Goal: Task Accomplishment & Management: Use online tool/utility

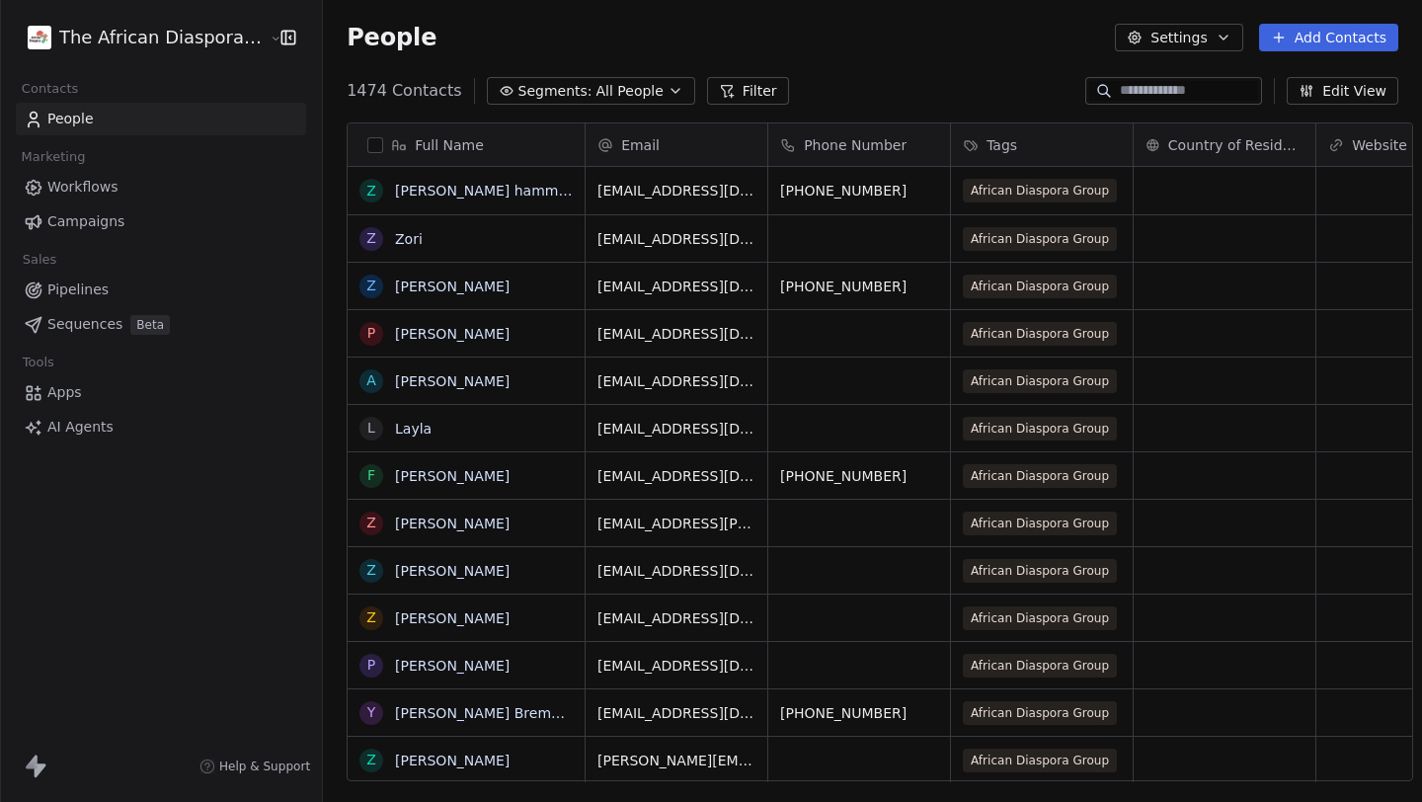
scroll to position [705, 1114]
click at [101, 425] on span "AI Agents" at bounding box center [80, 427] width 66 height 21
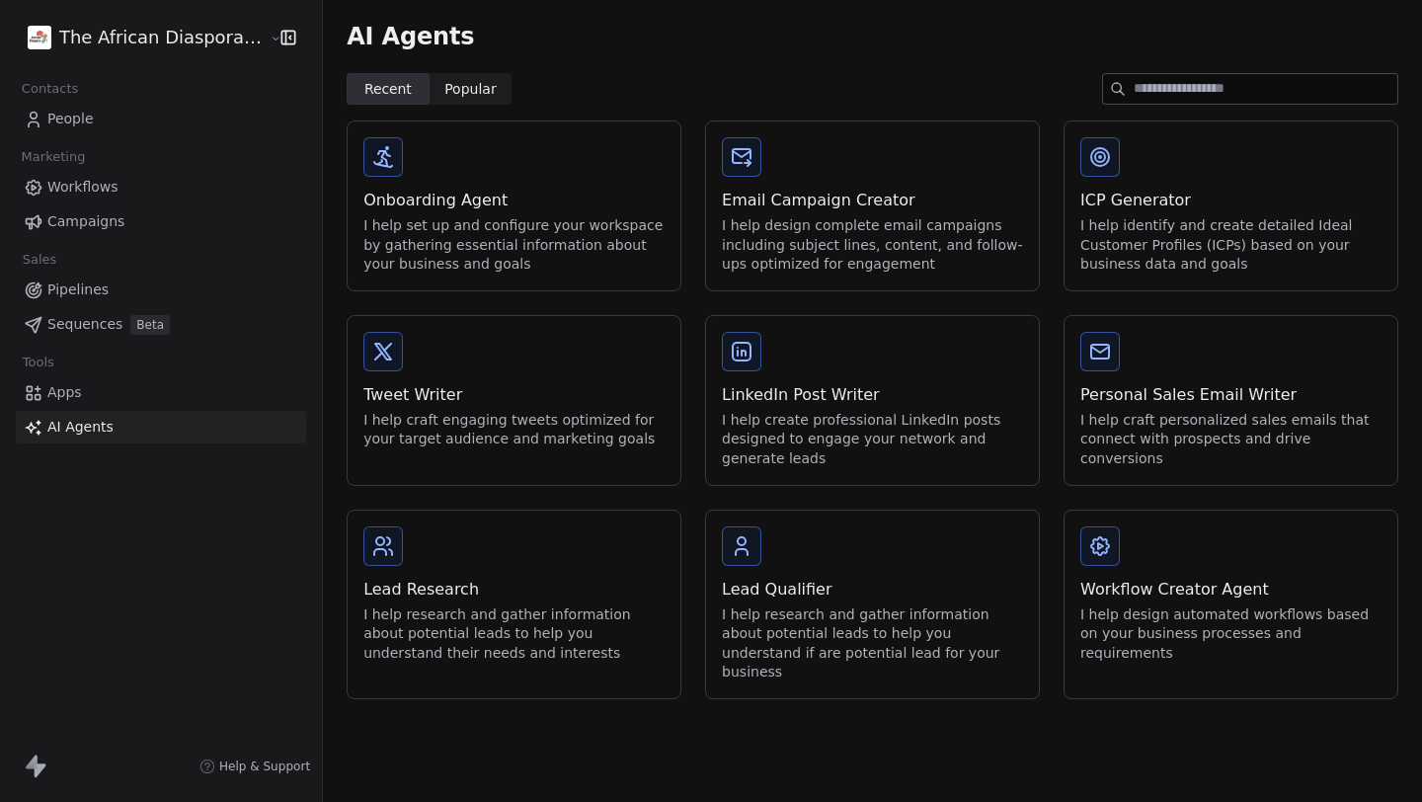
click at [862, 177] on div "Email Campaign Creator I help design complete email campaigns including subject…" at bounding box center [872, 205] width 333 height 169
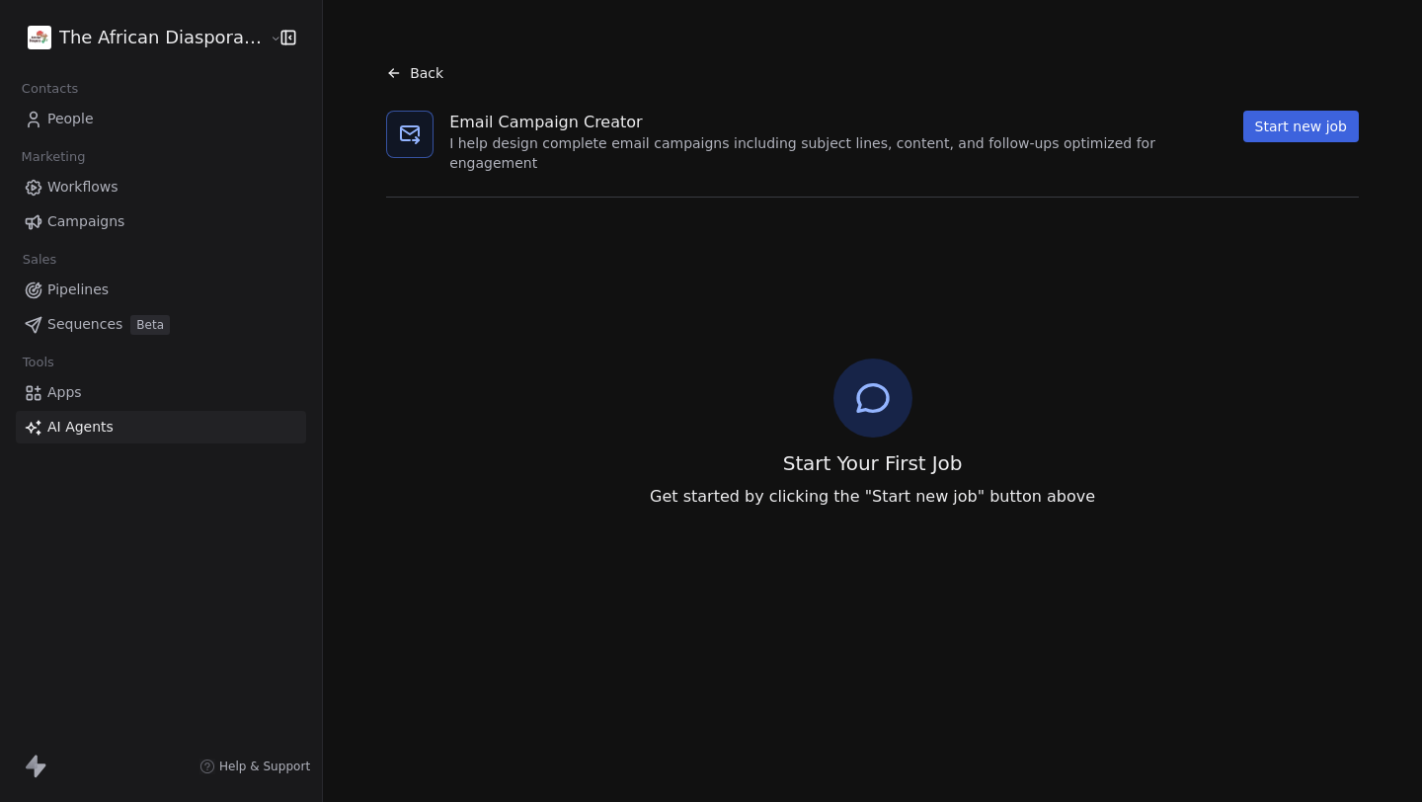
click at [106, 34] on html "The African Diaspora Group, Inc Contacts People Marketing Workflows Campaigns S…" at bounding box center [711, 401] width 1422 height 802
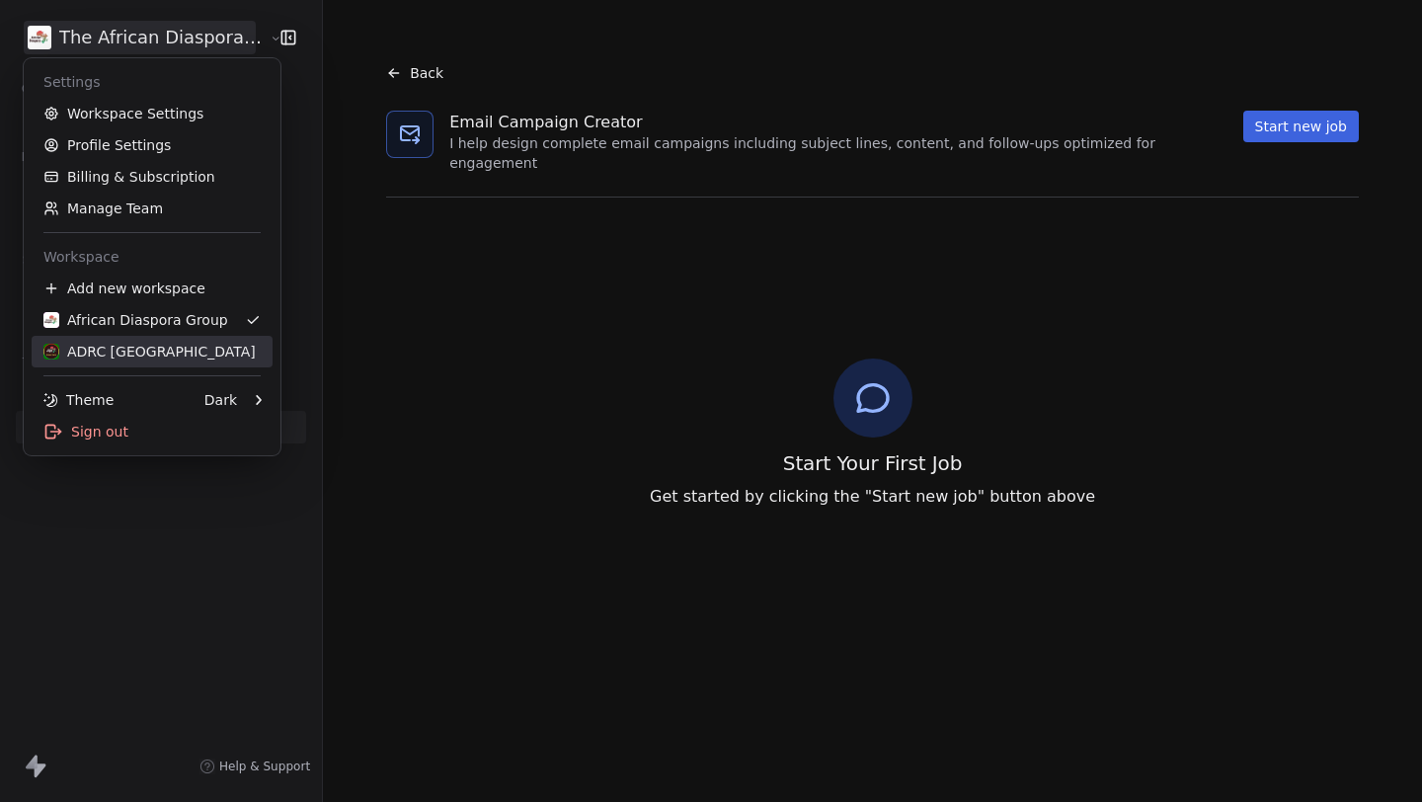
click at [117, 344] on div "ADRC Ghana" at bounding box center [149, 352] width 212 height 20
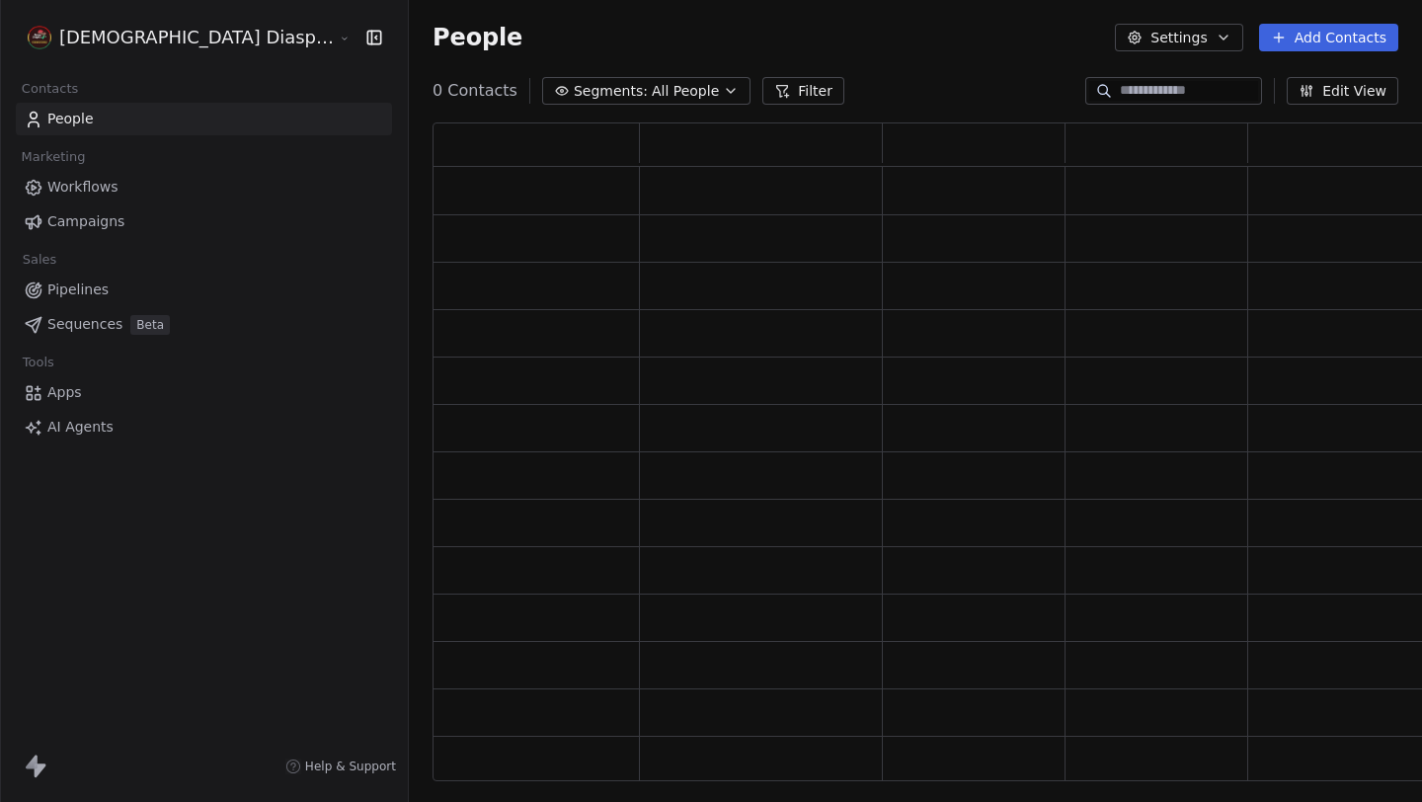
scroll to position [658, 1056]
click at [136, 428] on link "AI Agents" at bounding box center [204, 427] width 376 height 33
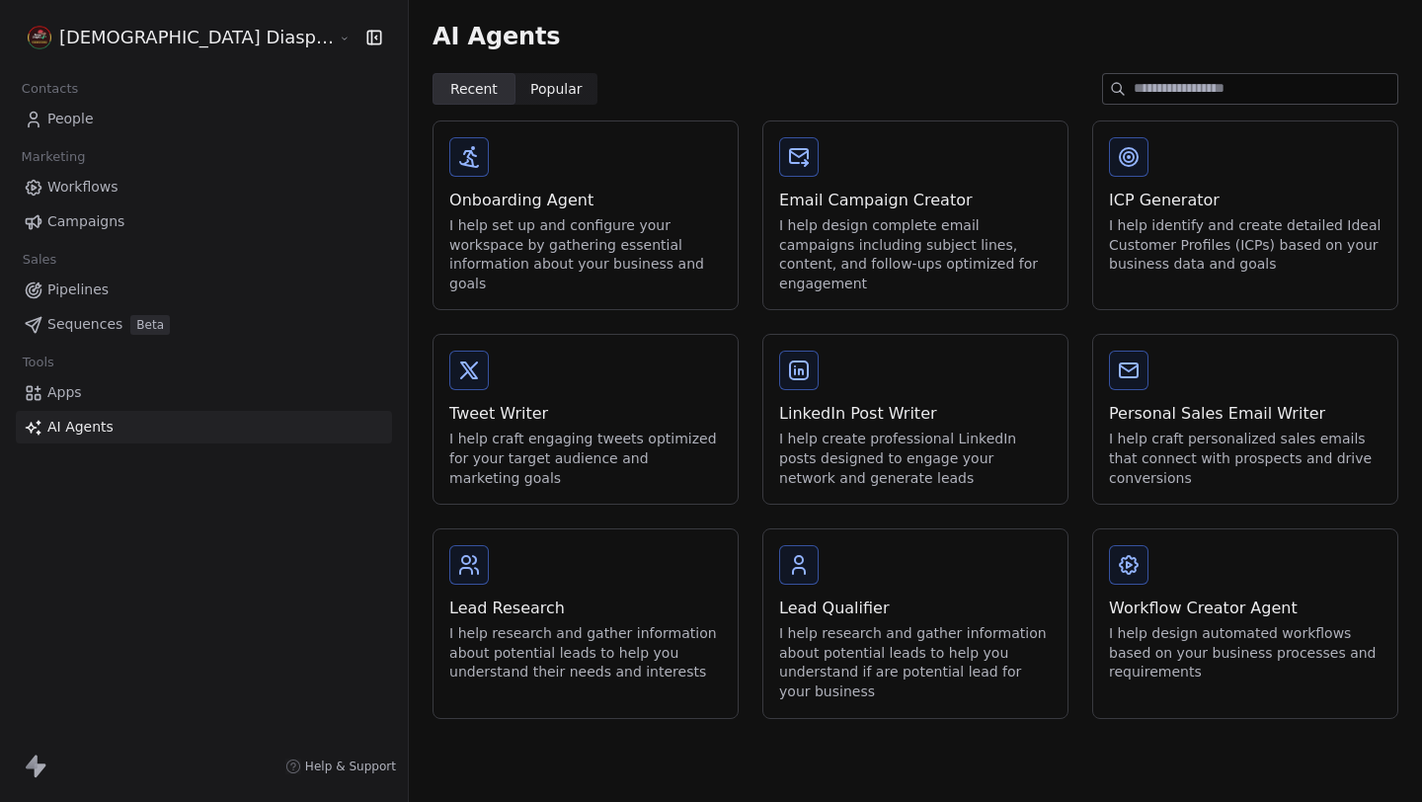
click at [136, 428] on link "AI Agents" at bounding box center [204, 427] width 376 height 33
click at [782, 195] on div "Email Campaign Creator" at bounding box center [915, 201] width 273 height 24
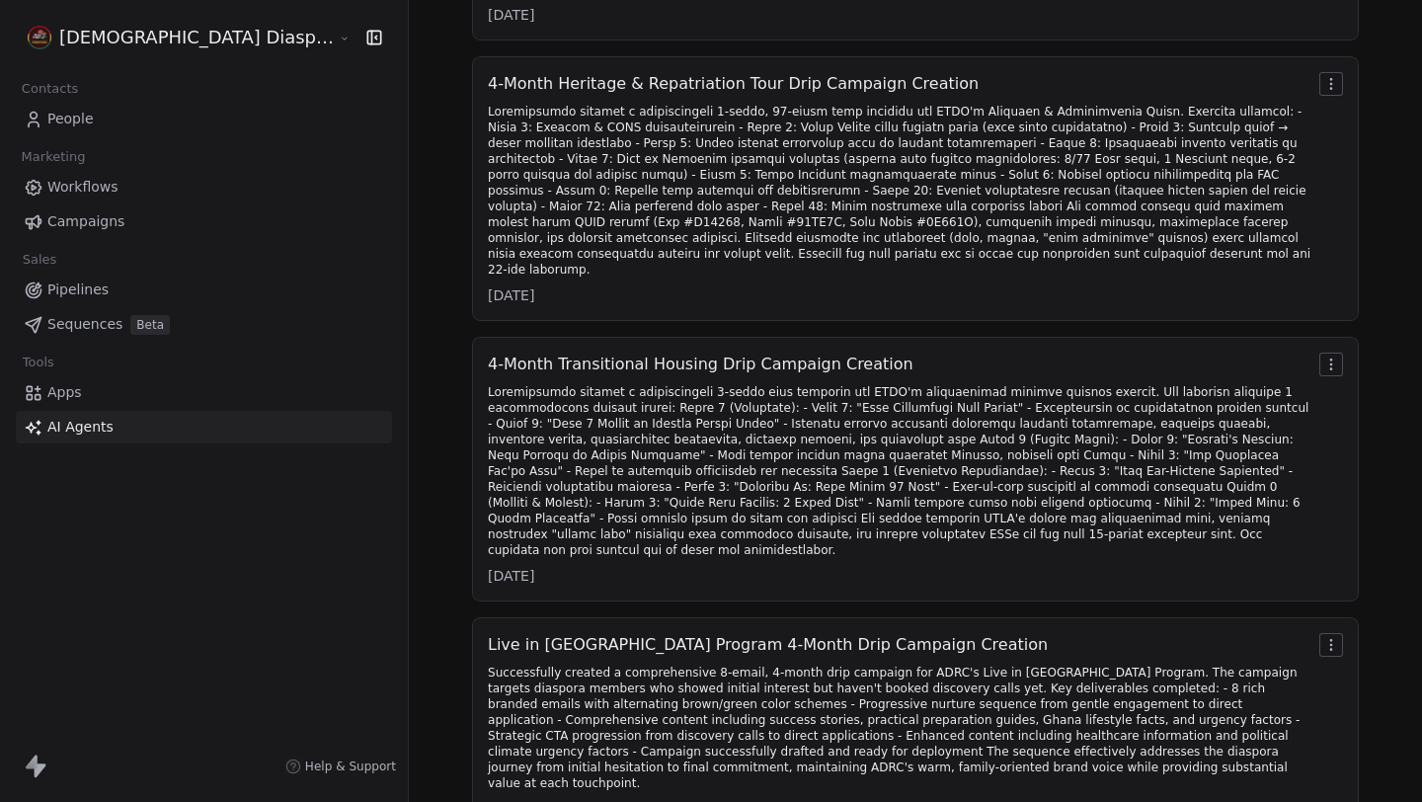
scroll to position [803, 0]
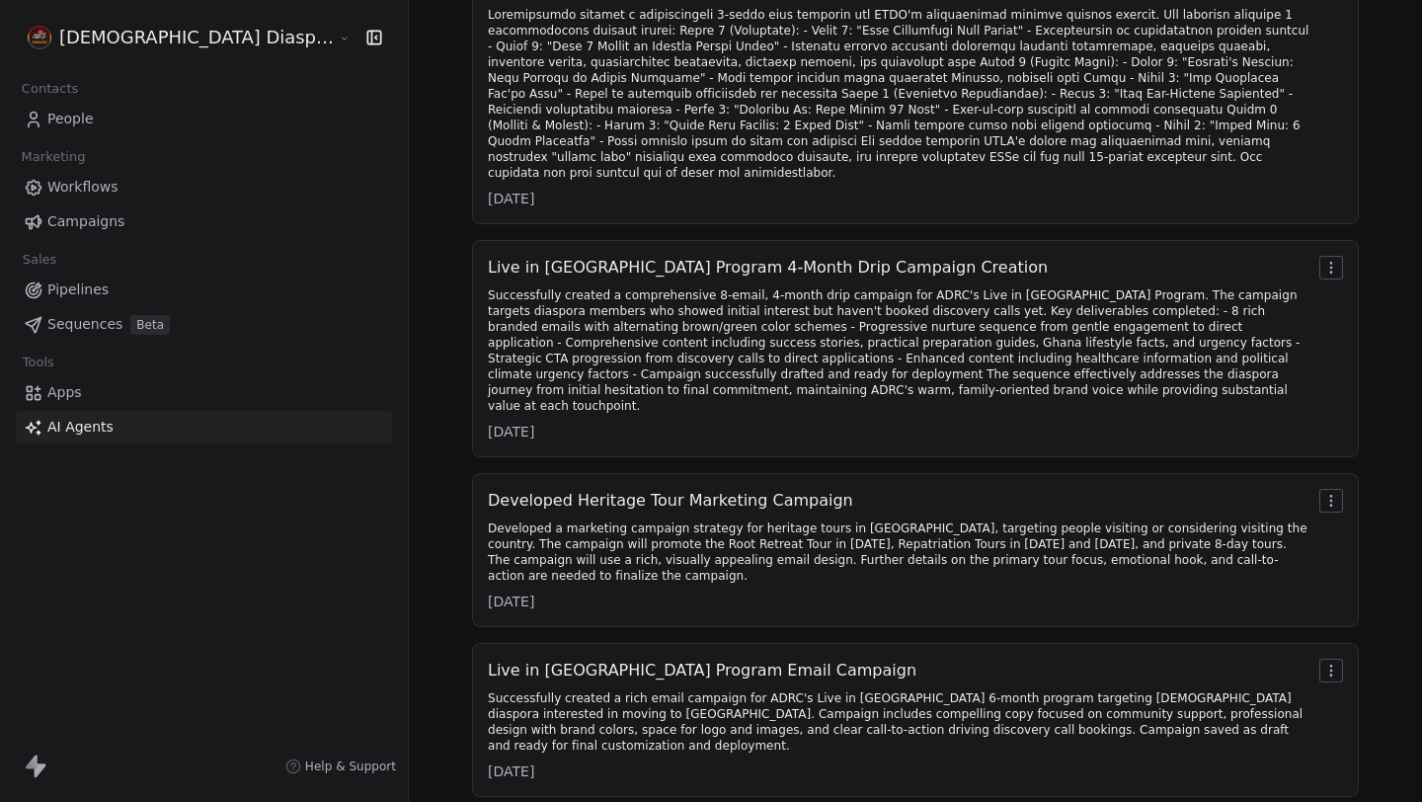
click at [703, 690] on div "Successfully created a rich email campaign for ADRC's Live in Ghana 6-month pro…" at bounding box center [899, 721] width 823 height 63
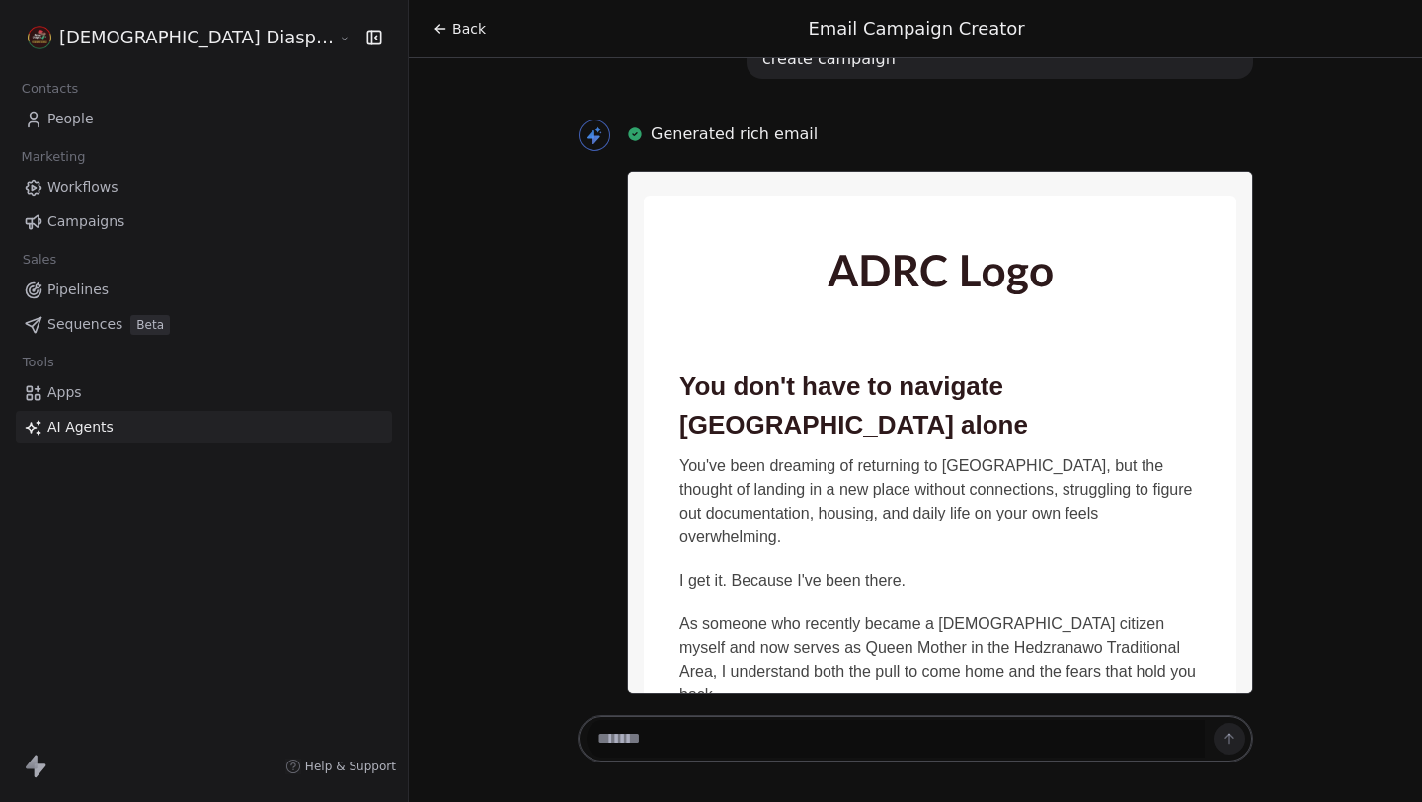
scroll to position [12877, 0]
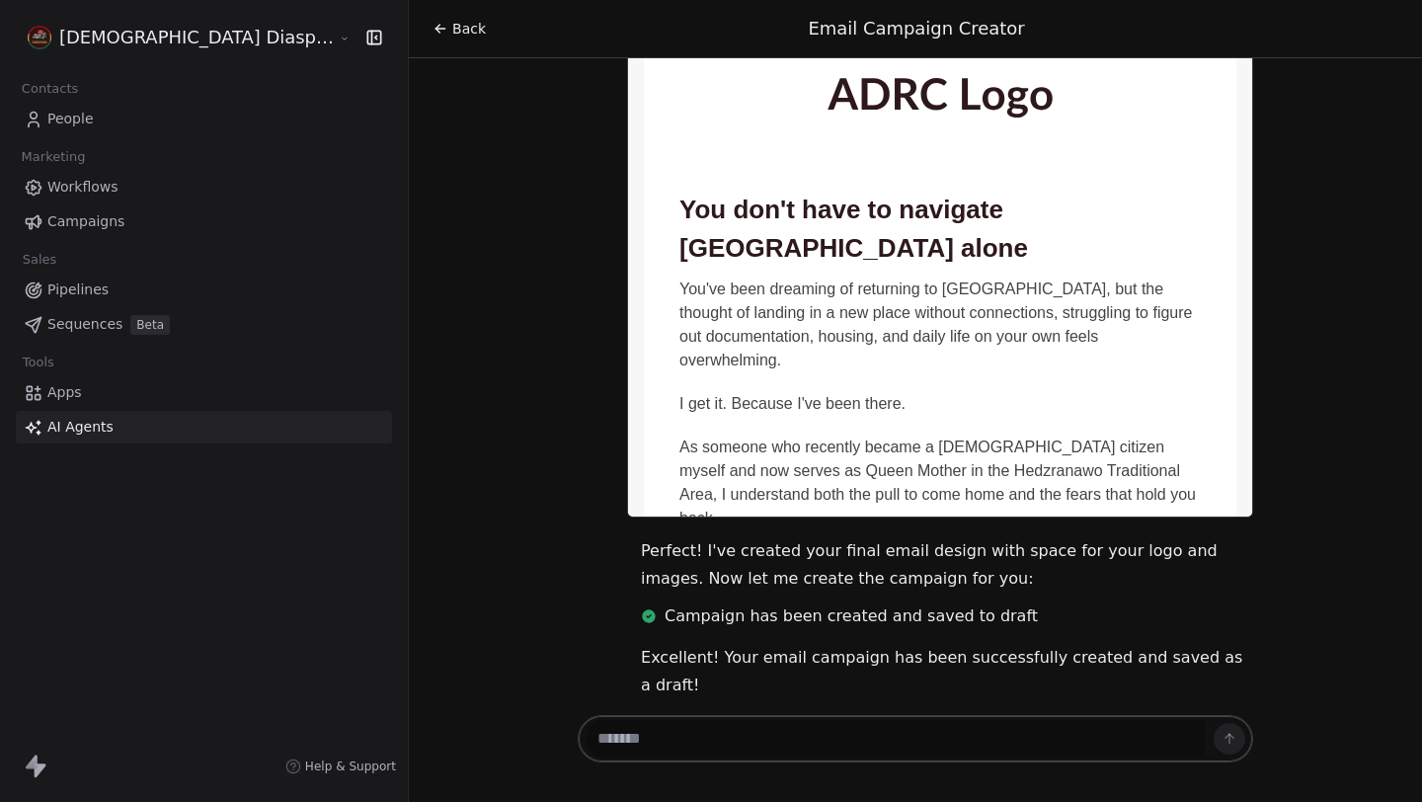
click at [452, 35] on span "Back" at bounding box center [469, 29] width 34 height 20
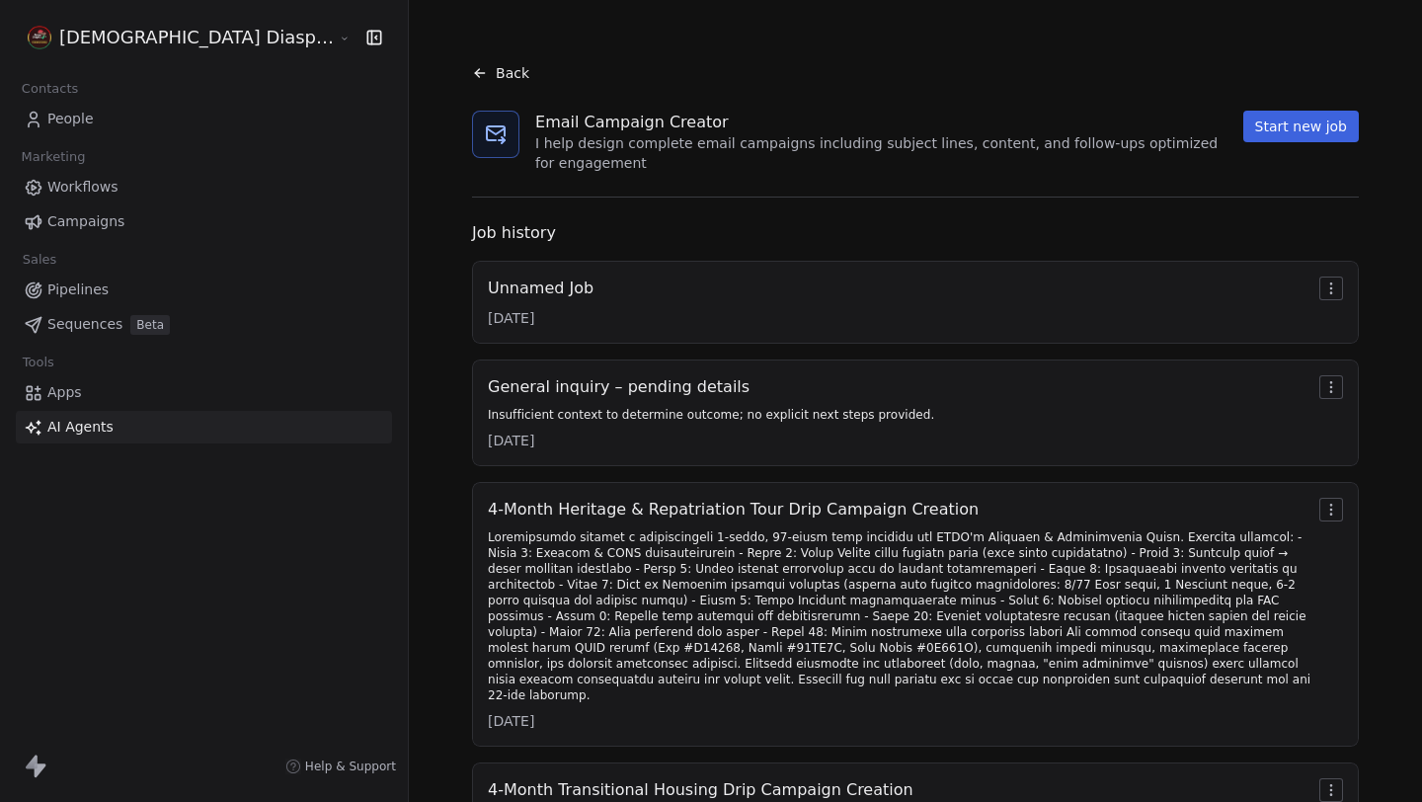
scroll to position [803, 0]
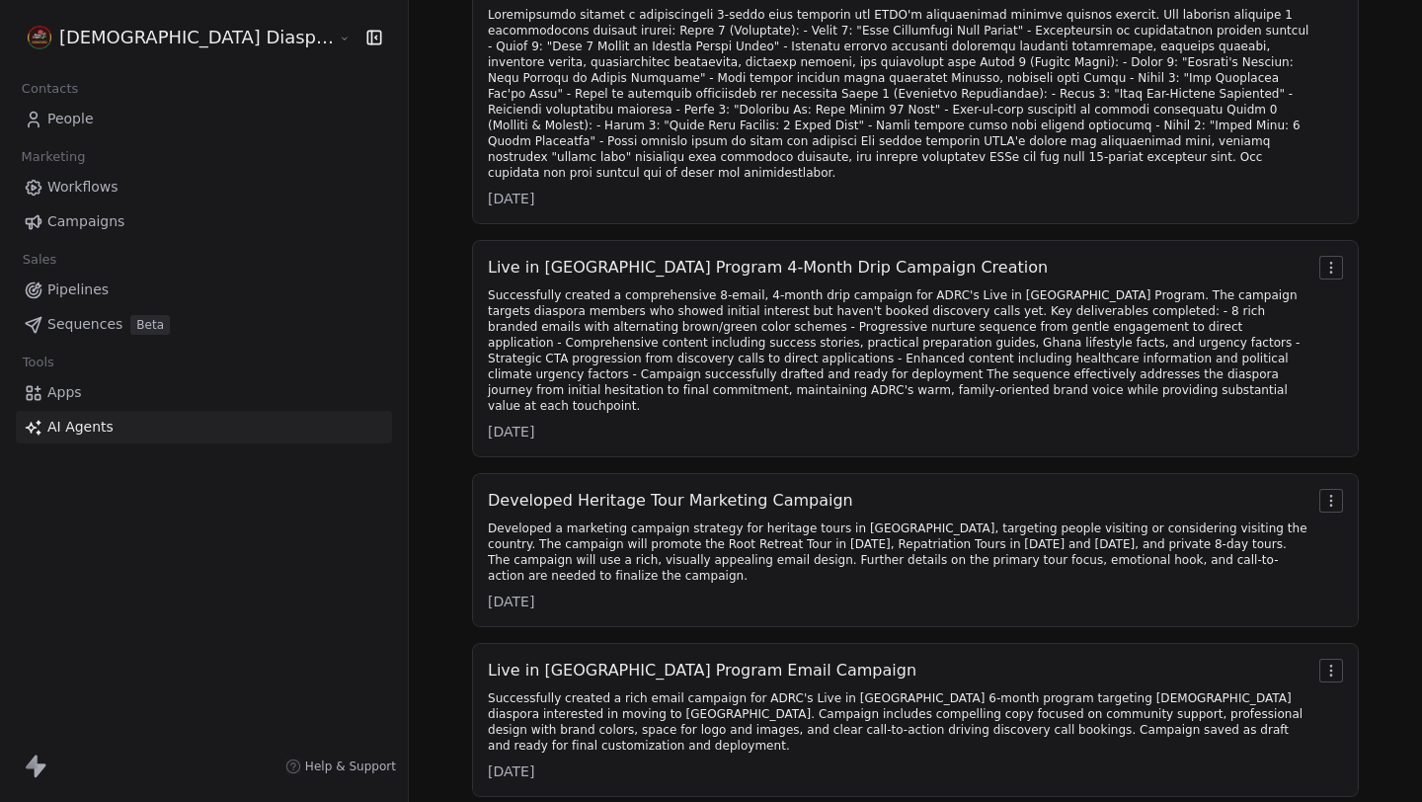
click at [675, 520] on div "Developed a marketing campaign strategy for heritage tours in Ghana, targeting …" at bounding box center [899, 551] width 823 height 63
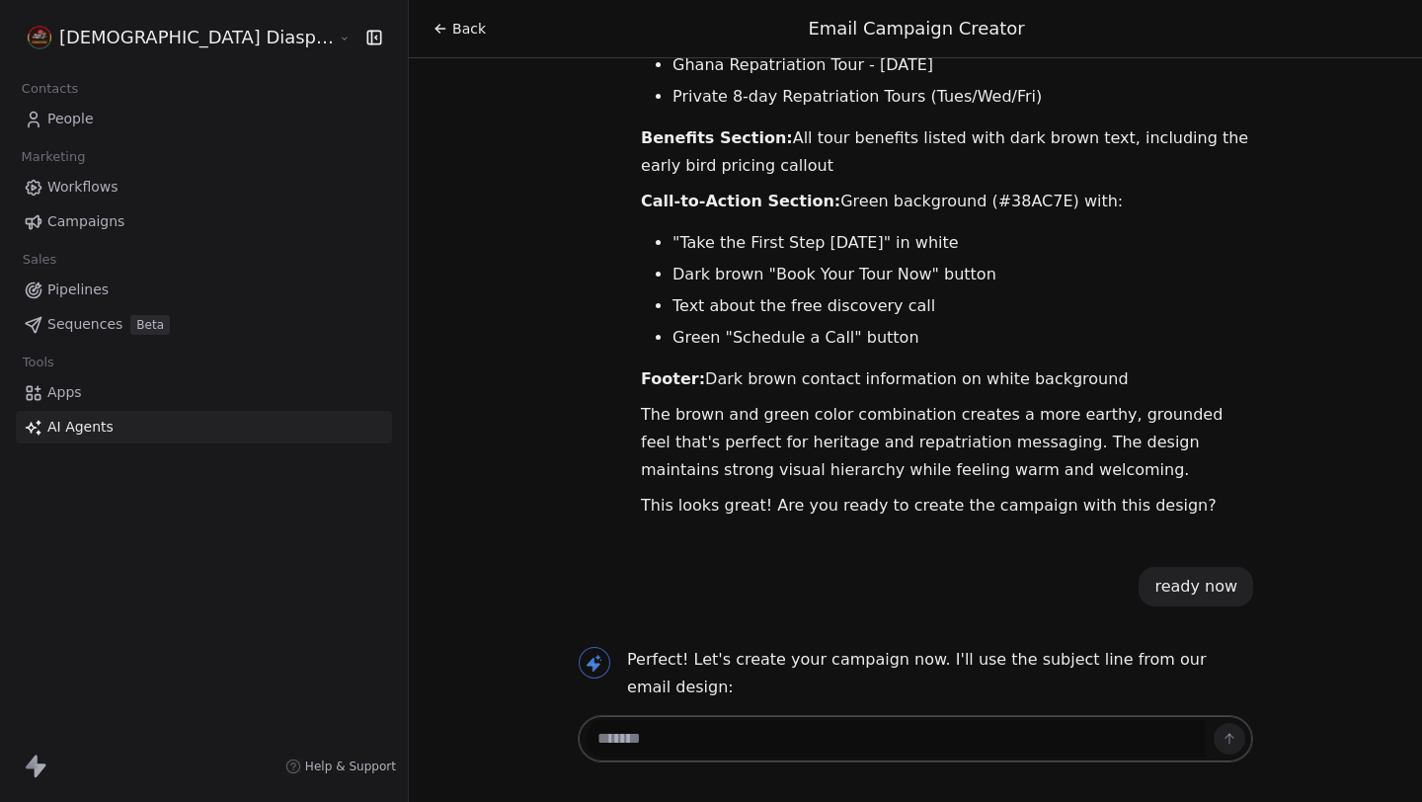
scroll to position [24067, 0]
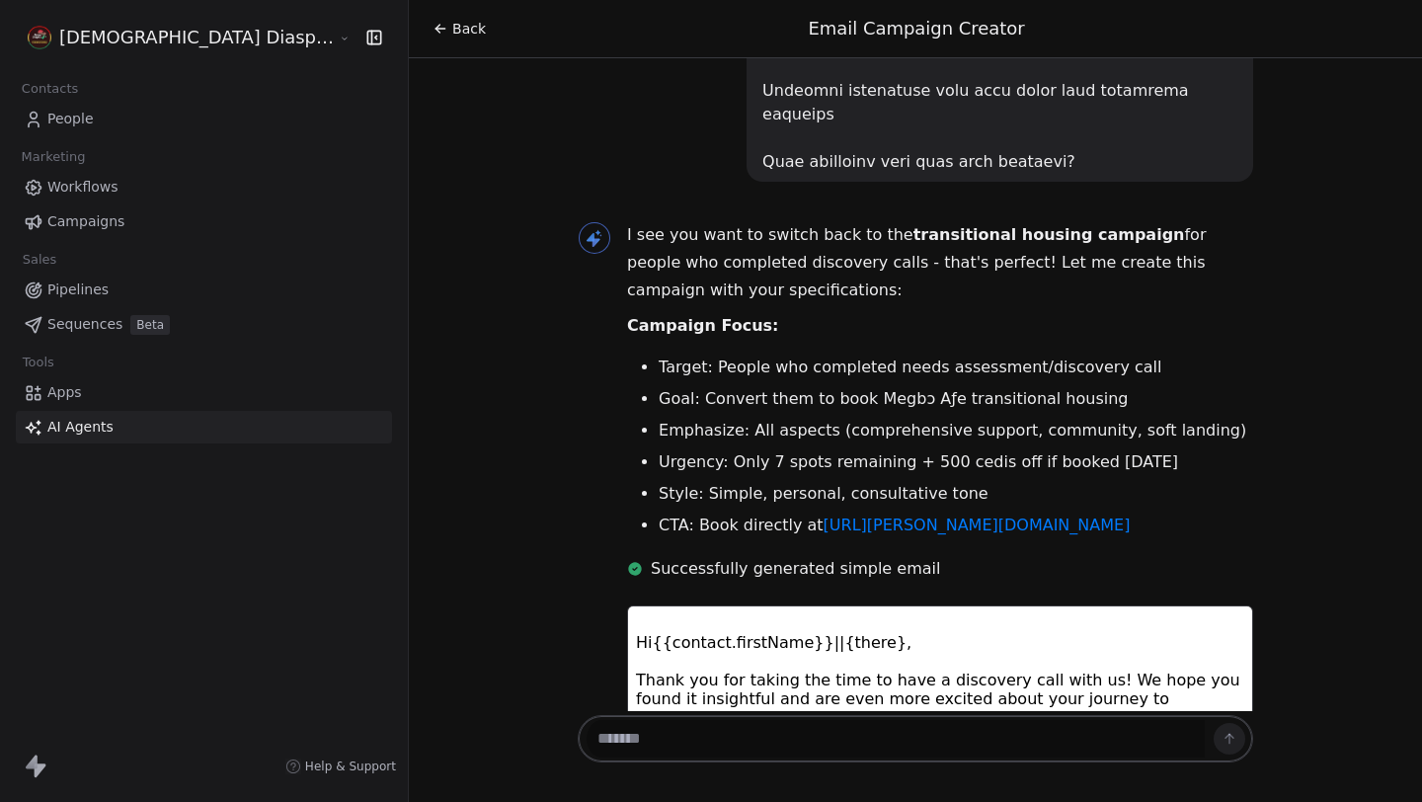
click at [452, 25] on span "Back" at bounding box center [469, 29] width 34 height 20
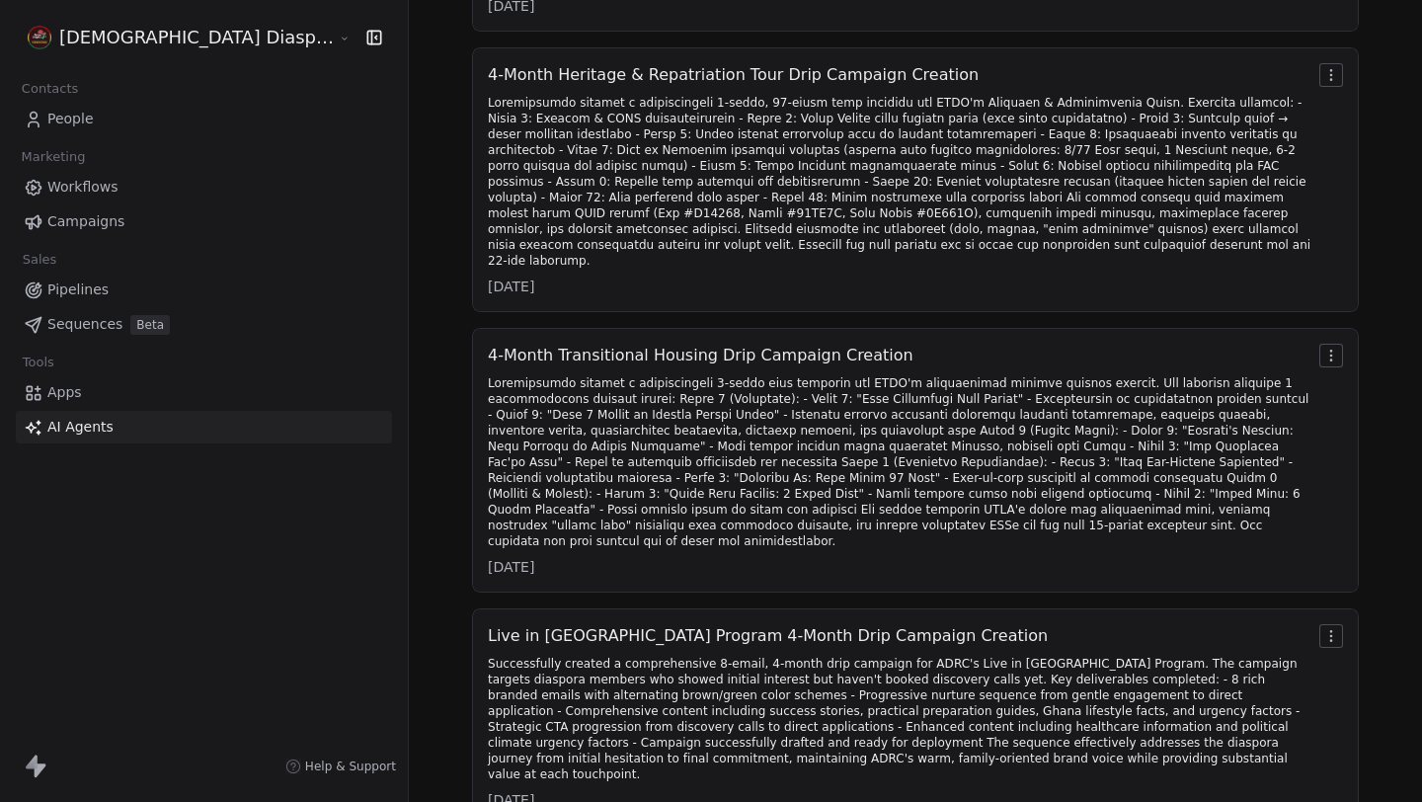
scroll to position [803, 0]
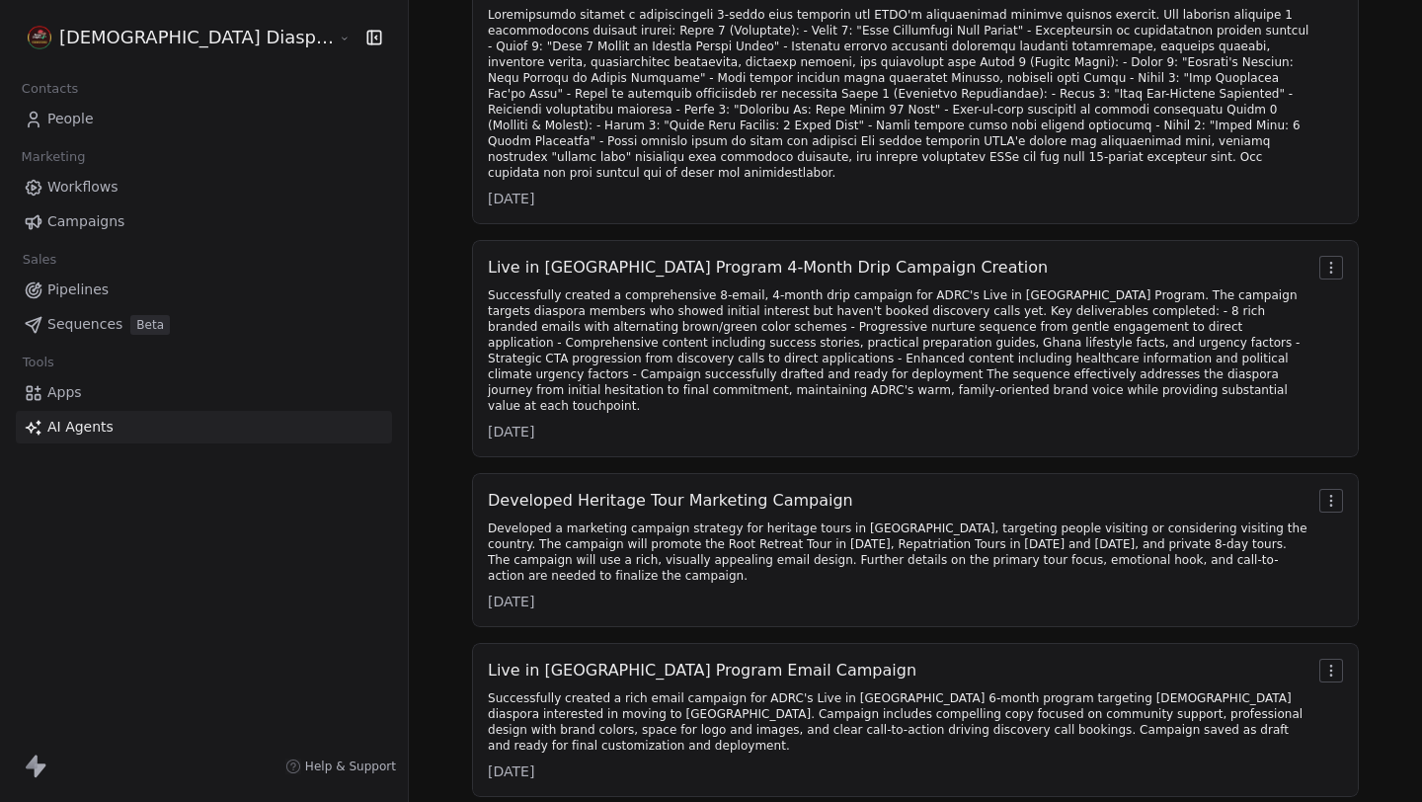
click at [587, 520] on div "Developed a marketing campaign strategy for heritage tours in Ghana, targeting …" at bounding box center [899, 551] width 823 height 63
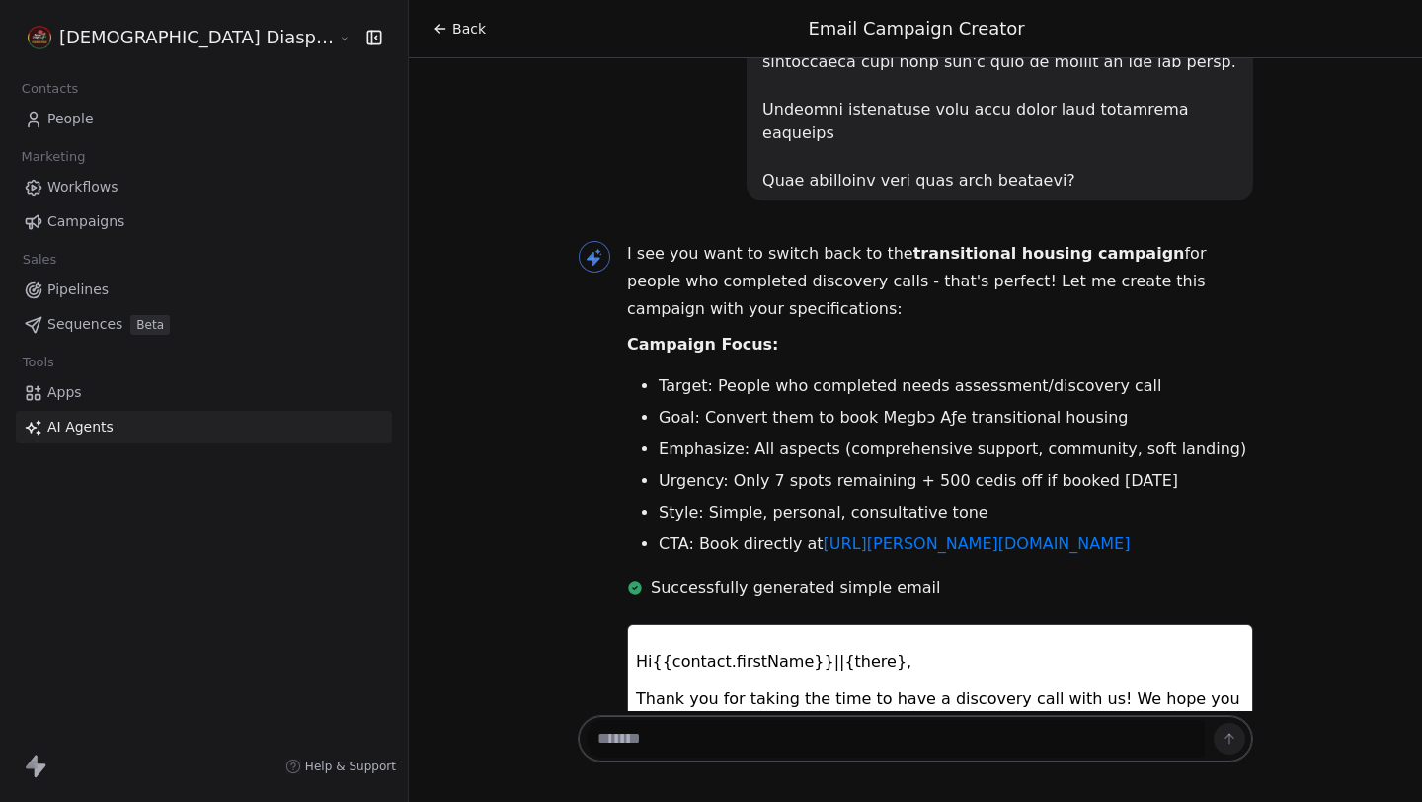
scroll to position [24067, 0]
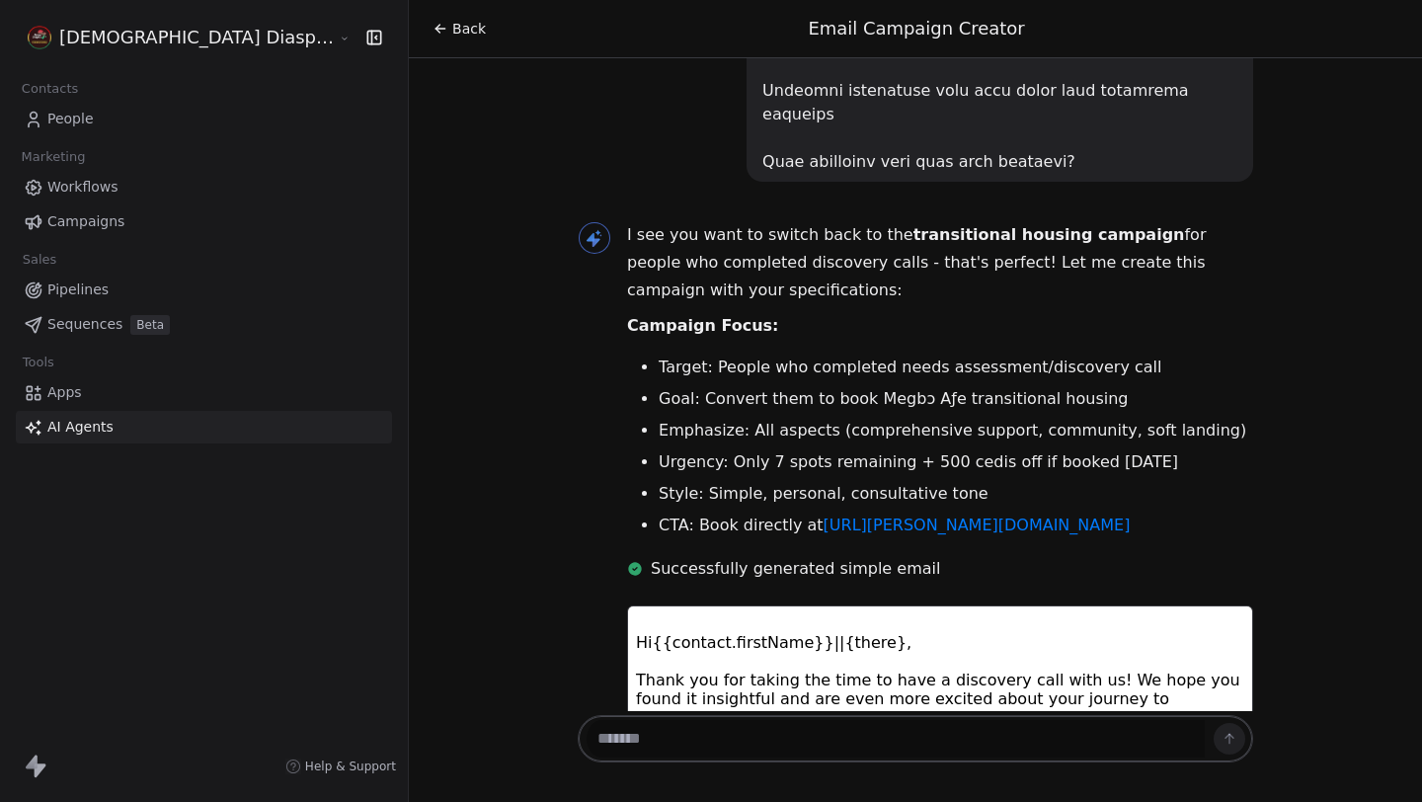
click at [452, 30] on span "Back" at bounding box center [469, 29] width 34 height 20
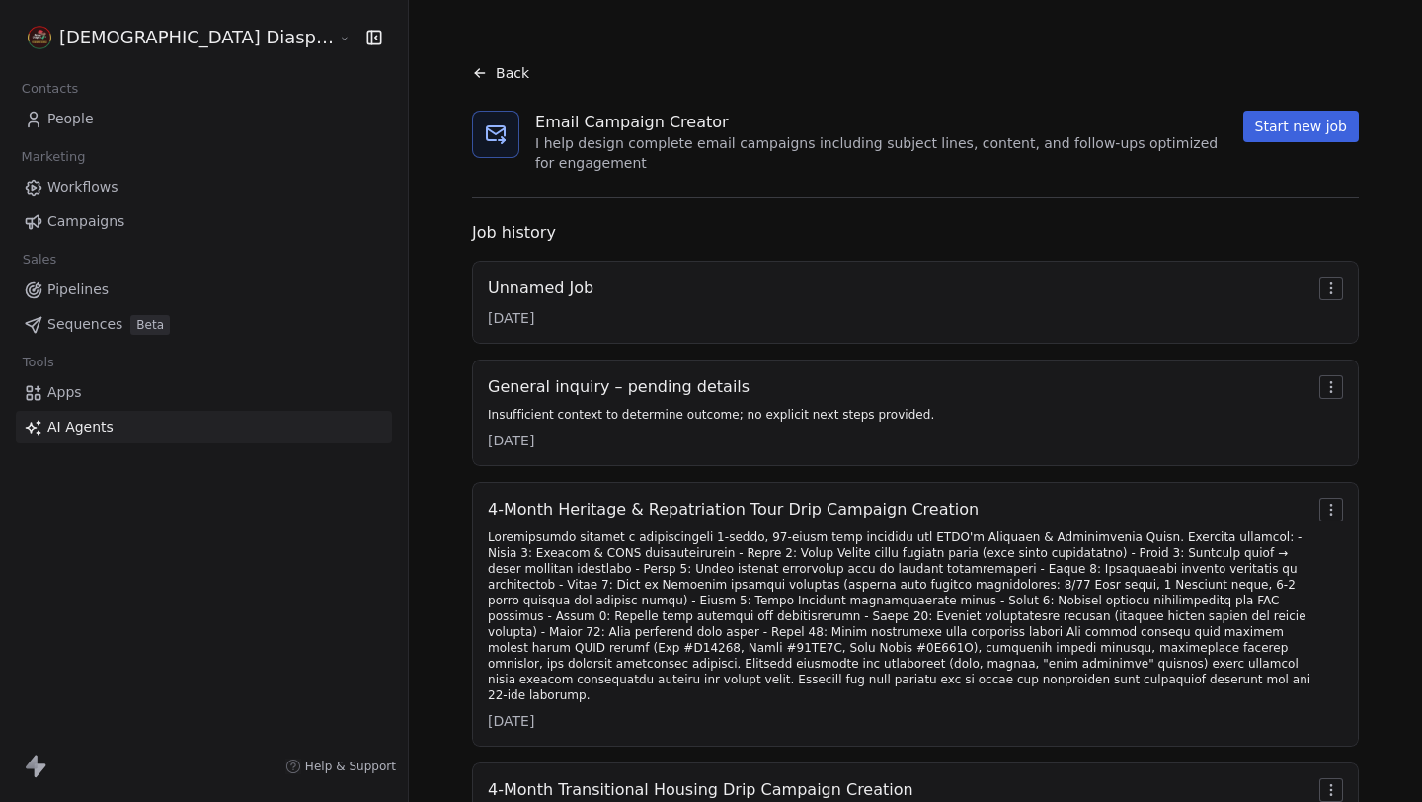
scroll to position [803, 0]
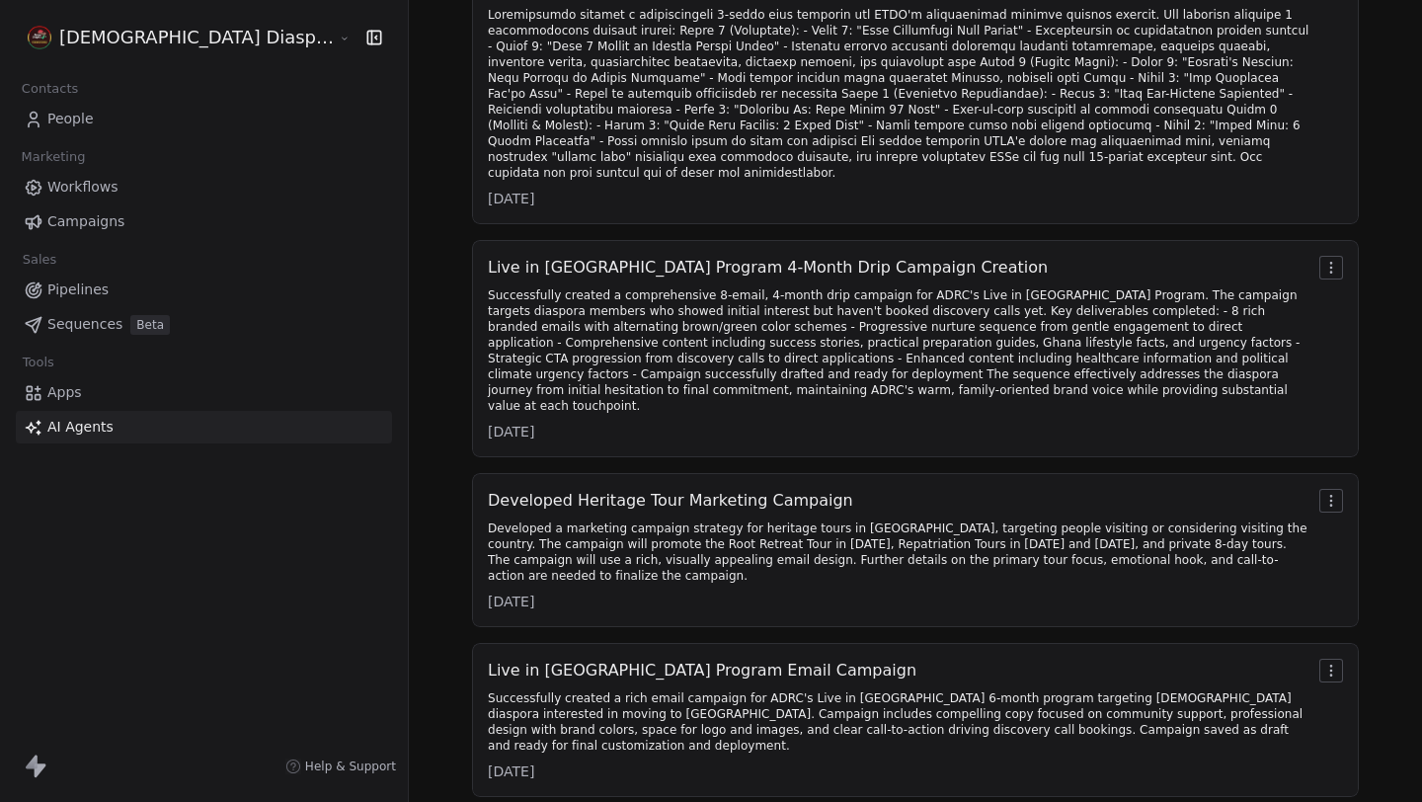
click at [552, 308] on div "Live in Ghana Program 4-Month Drip Campaign Creation Successfully created a com…" at bounding box center [899, 349] width 823 height 186
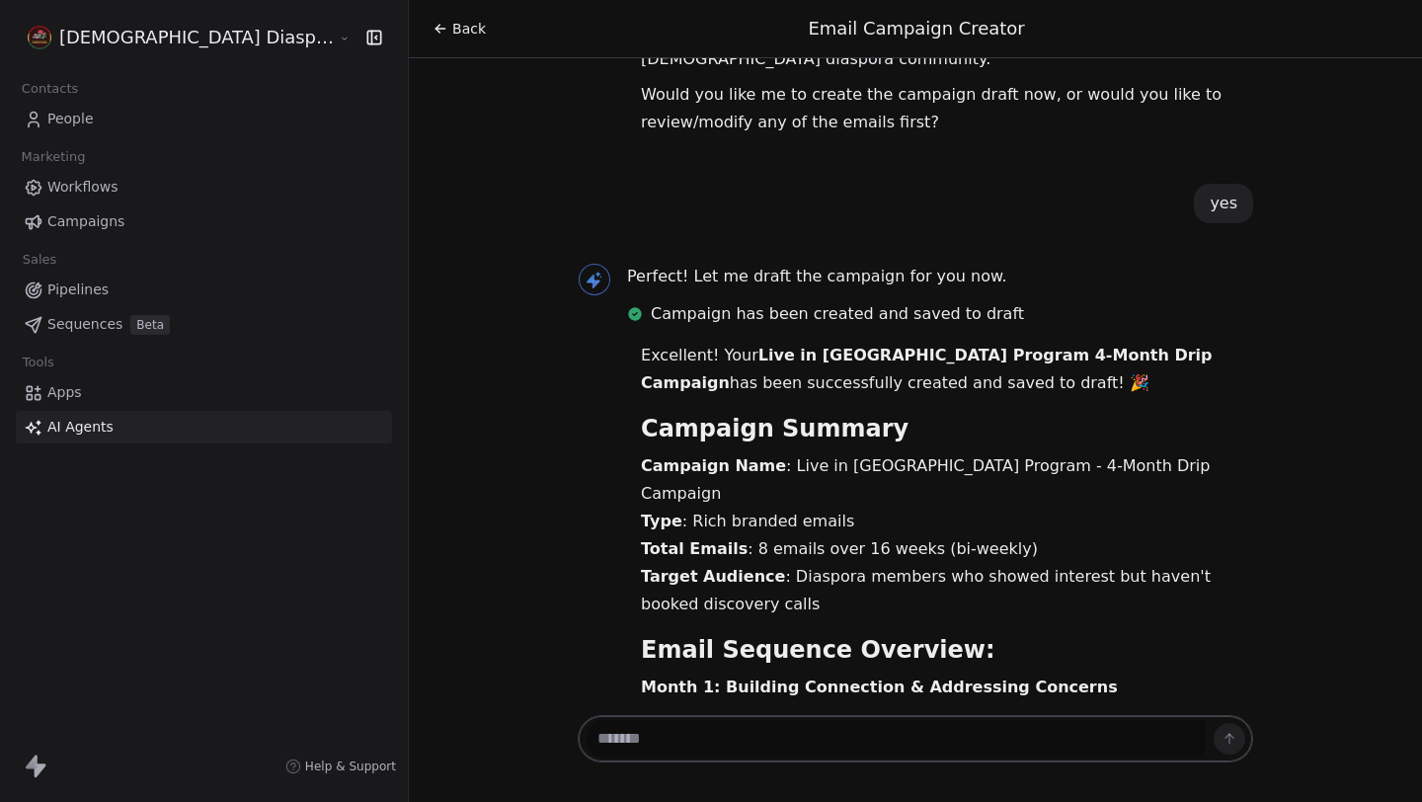
scroll to position [24445, 0]
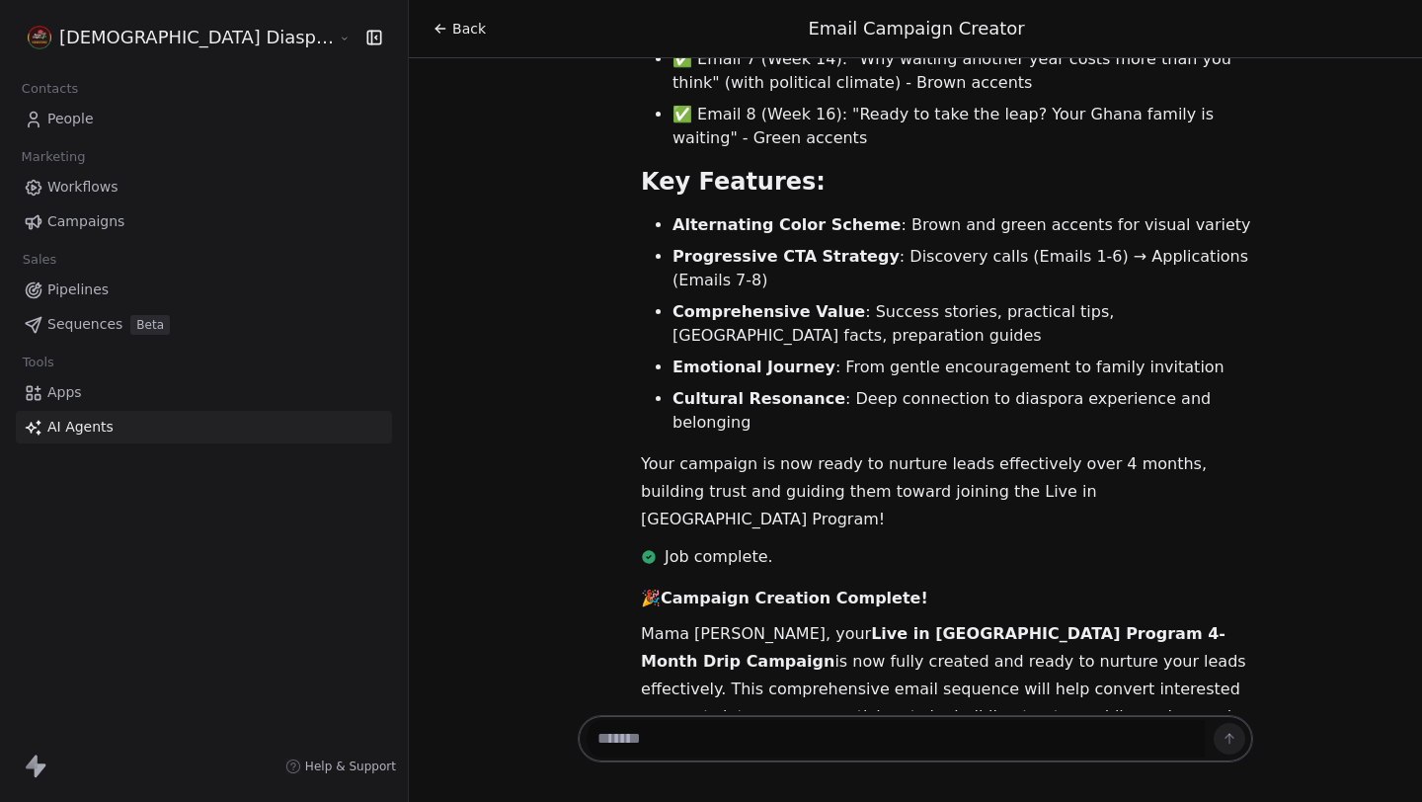
click at [481, 630] on div "Hello Mama Kexornyi! Great to see you again! 👋 I'm here to help you create anot…" at bounding box center [915, 384] width 1013 height 653
click at [432, 25] on icon at bounding box center [440, 29] width 16 height 16
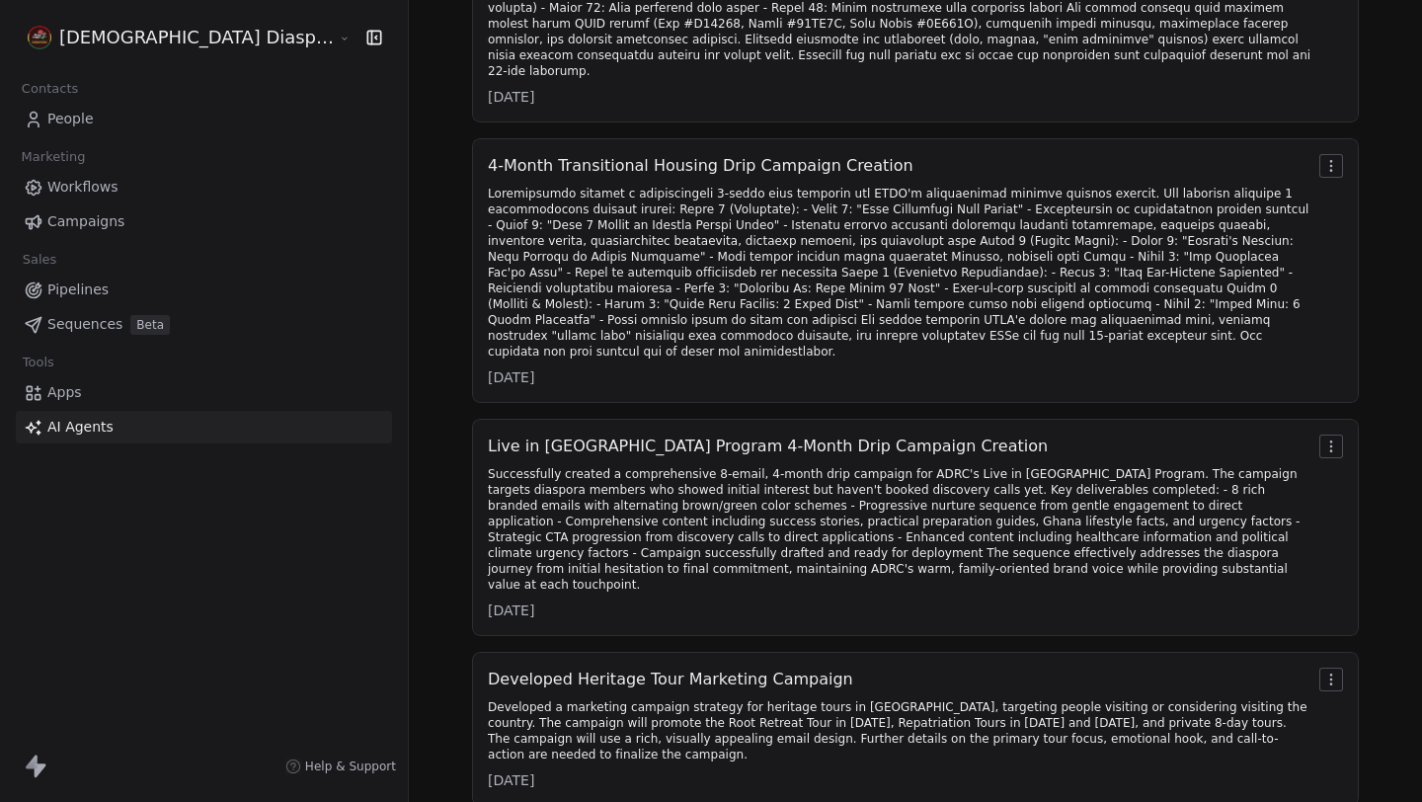
scroll to position [620, 0]
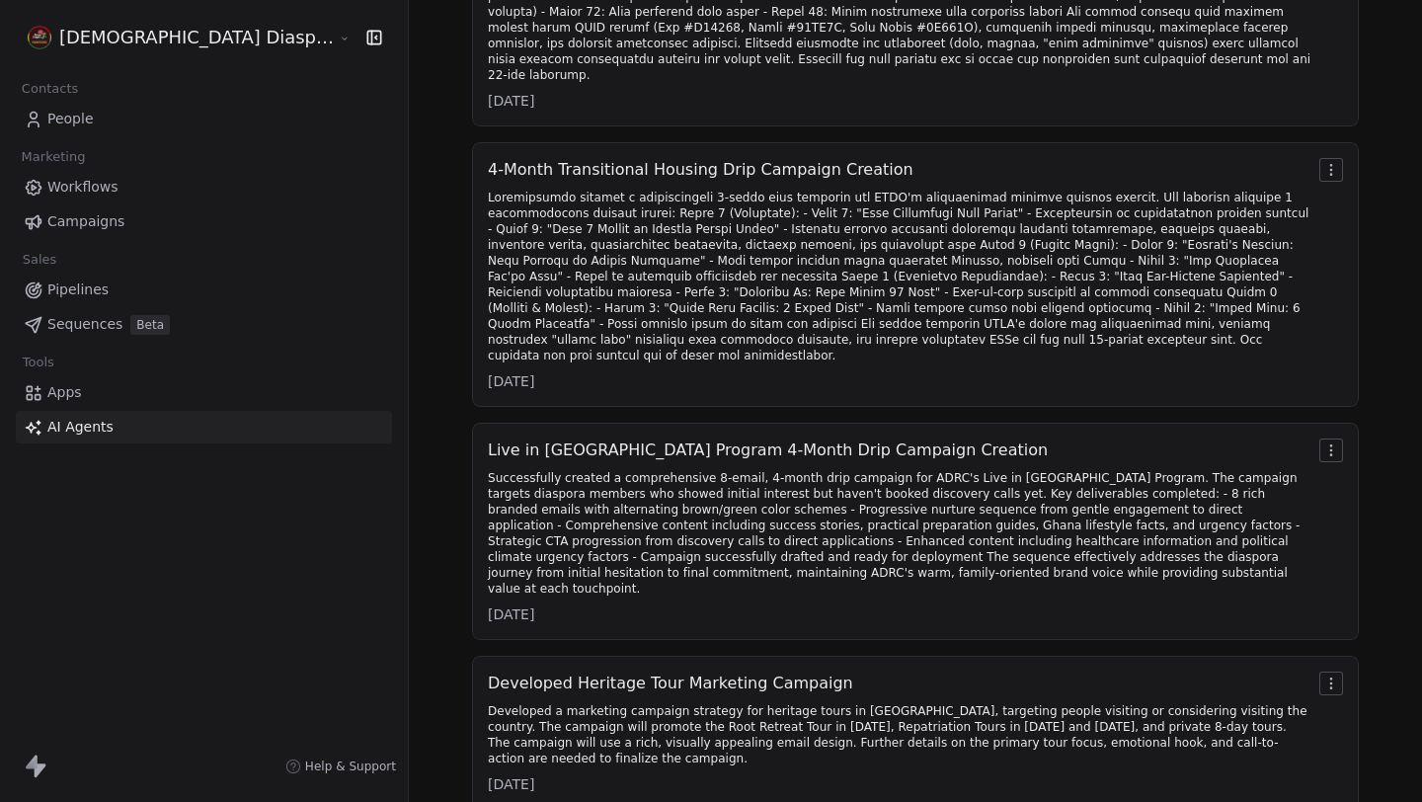
click at [598, 470] on div "Successfully created a comprehensive 8-email, 4-month drip campaign for ADRC's …" at bounding box center [899, 533] width 823 height 126
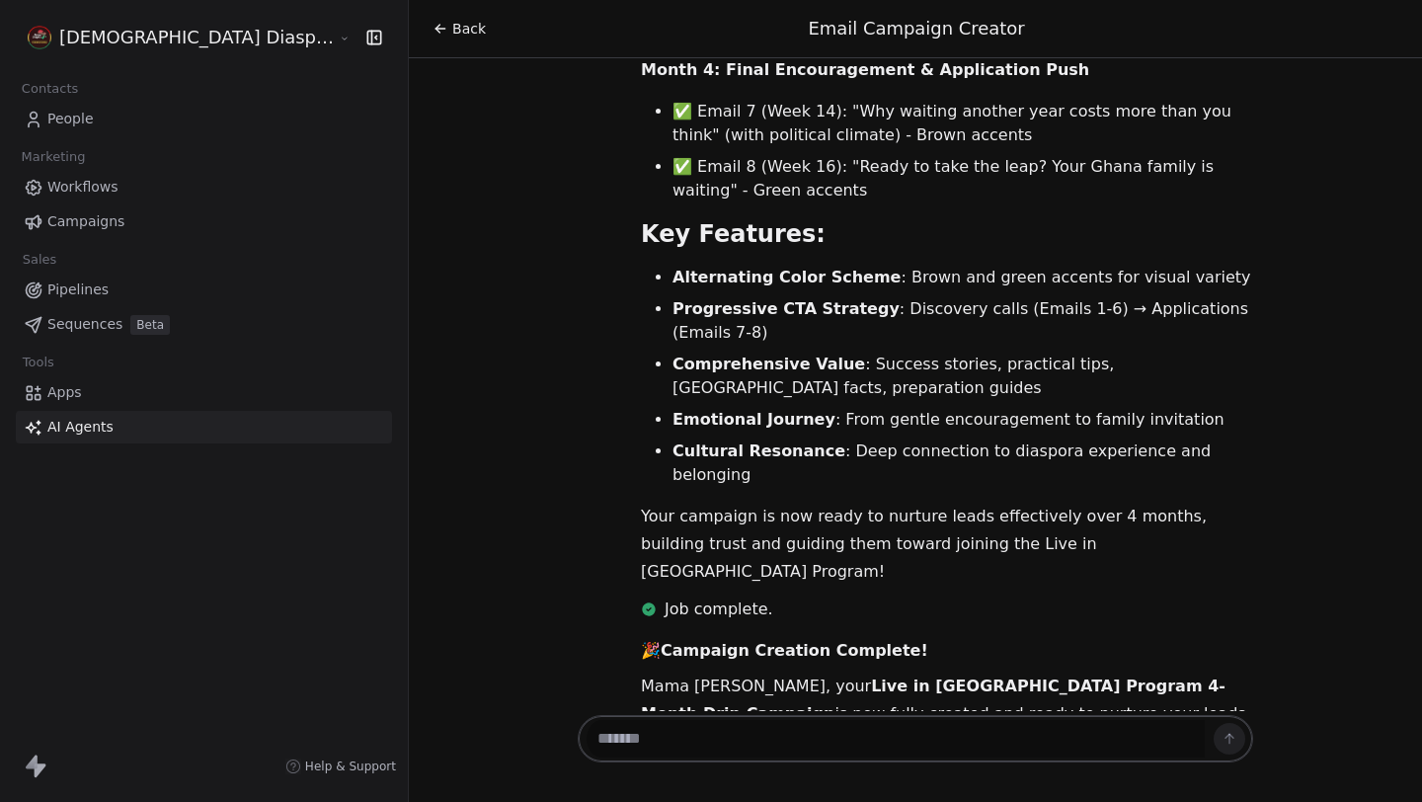
scroll to position [24445, 0]
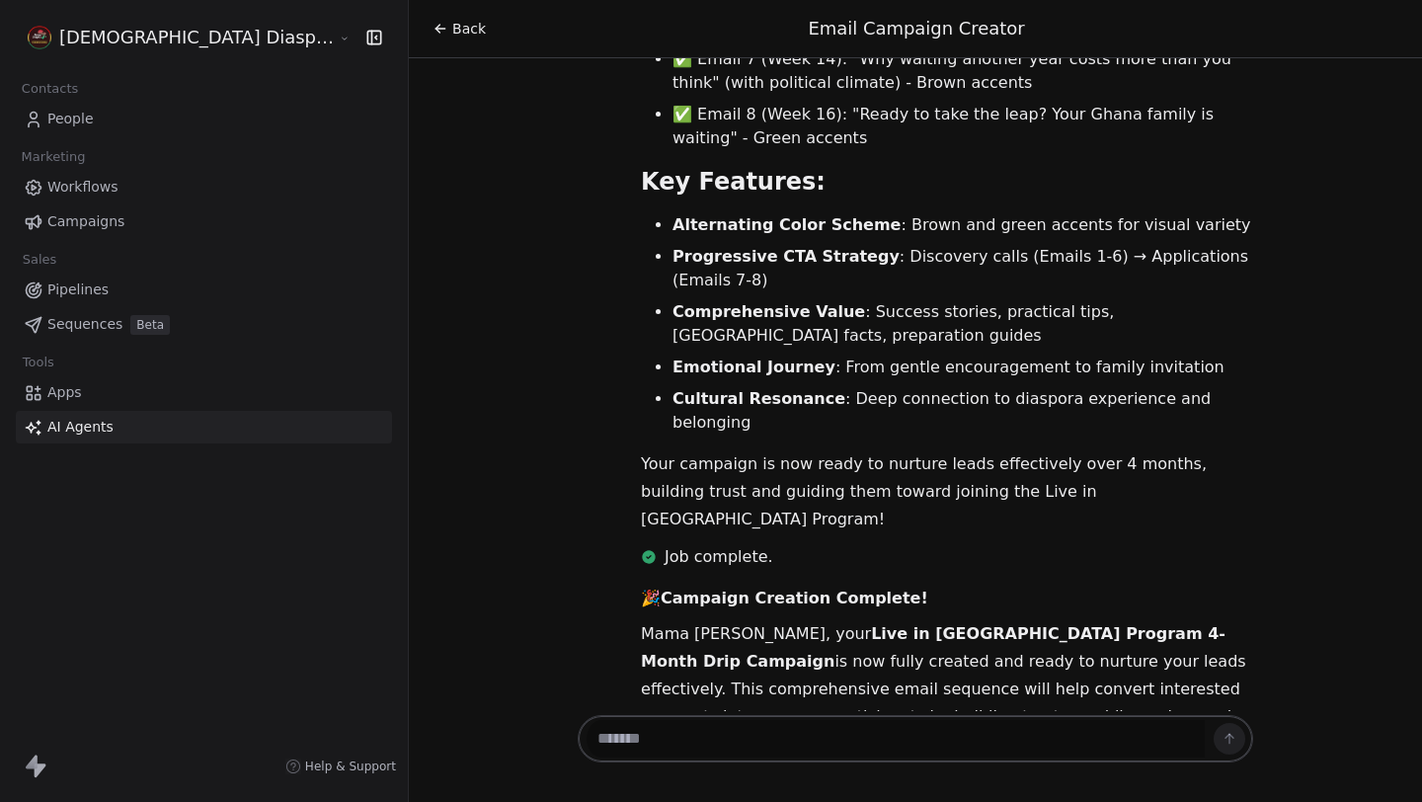
click at [452, 30] on span "Back" at bounding box center [469, 29] width 34 height 20
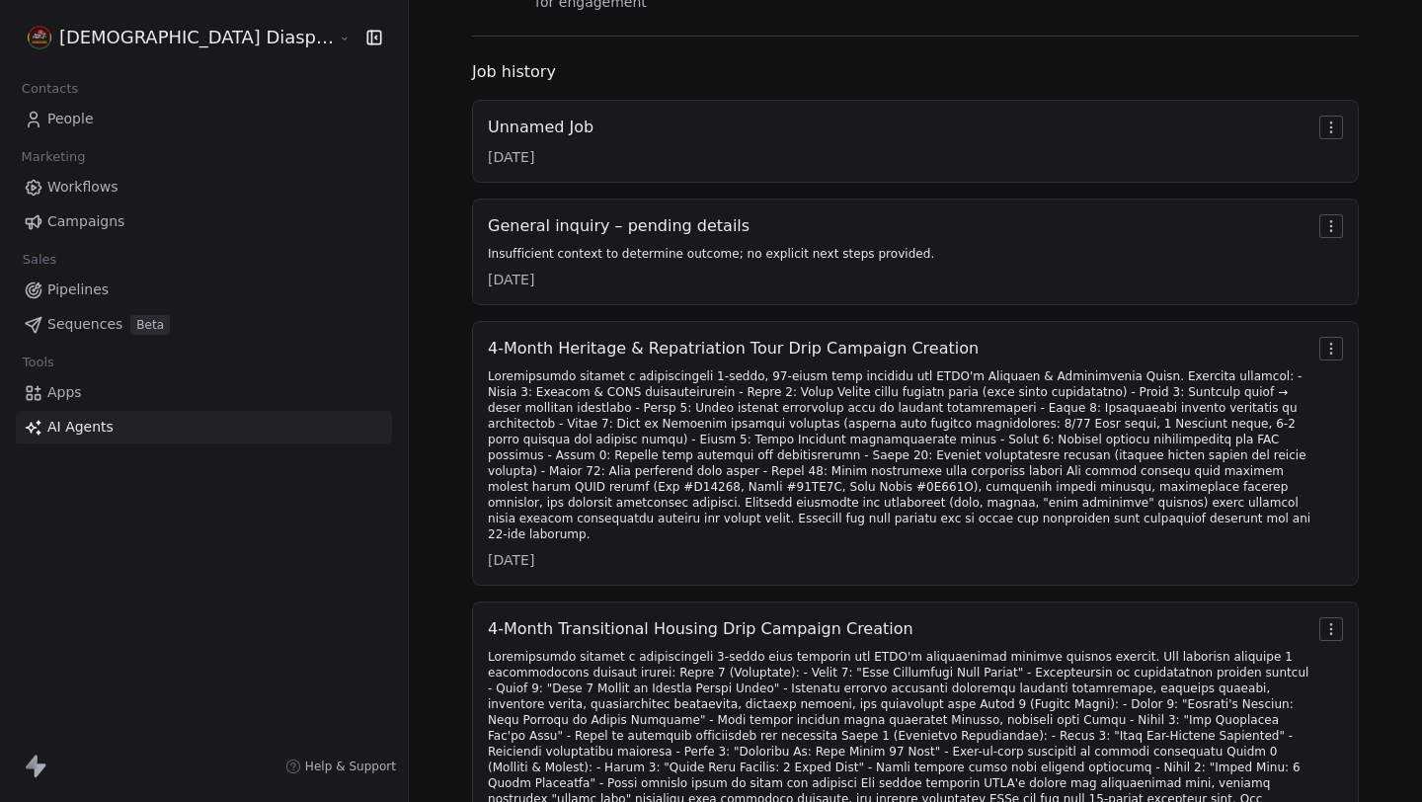
scroll to position [153, 0]
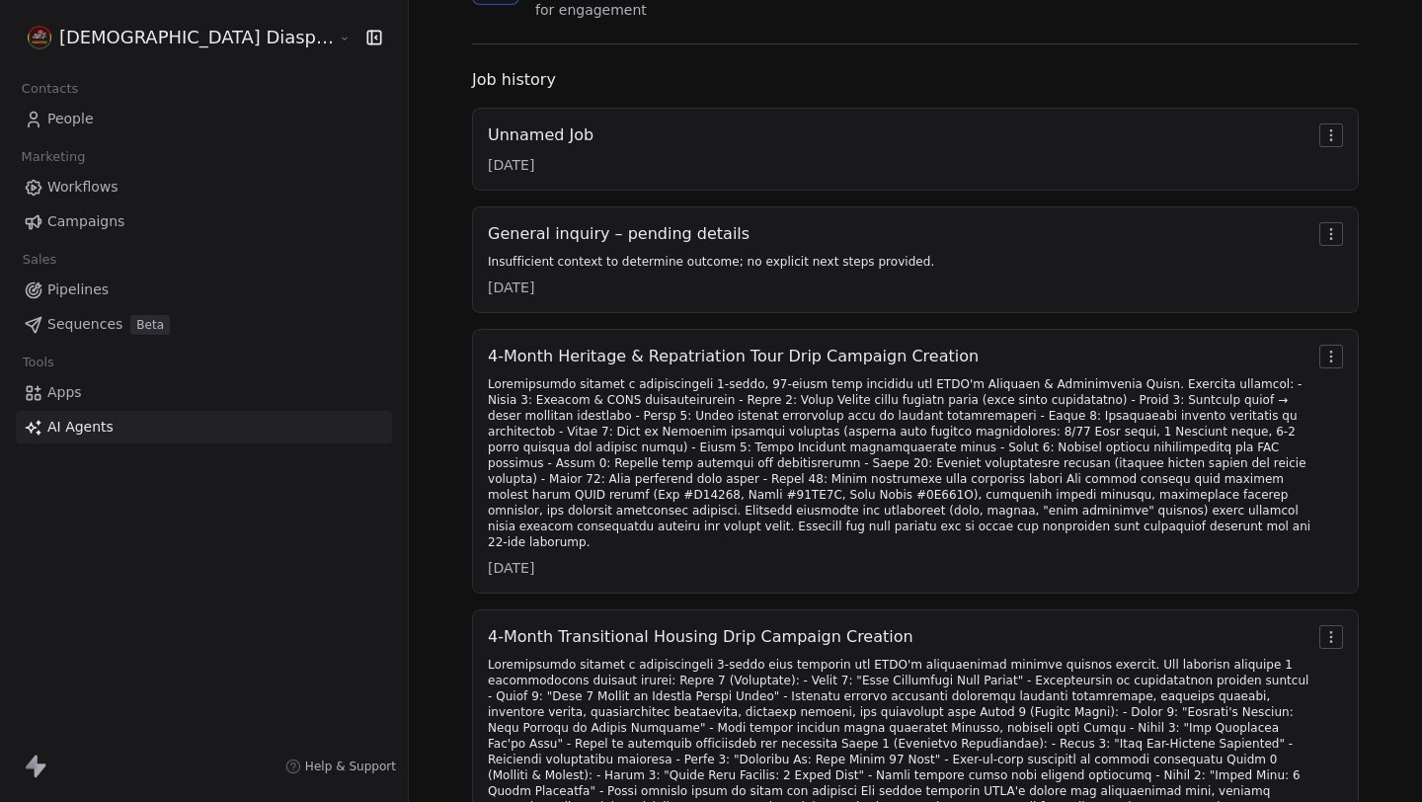
click at [622, 428] on div at bounding box center [899, 463] width 823 height 174
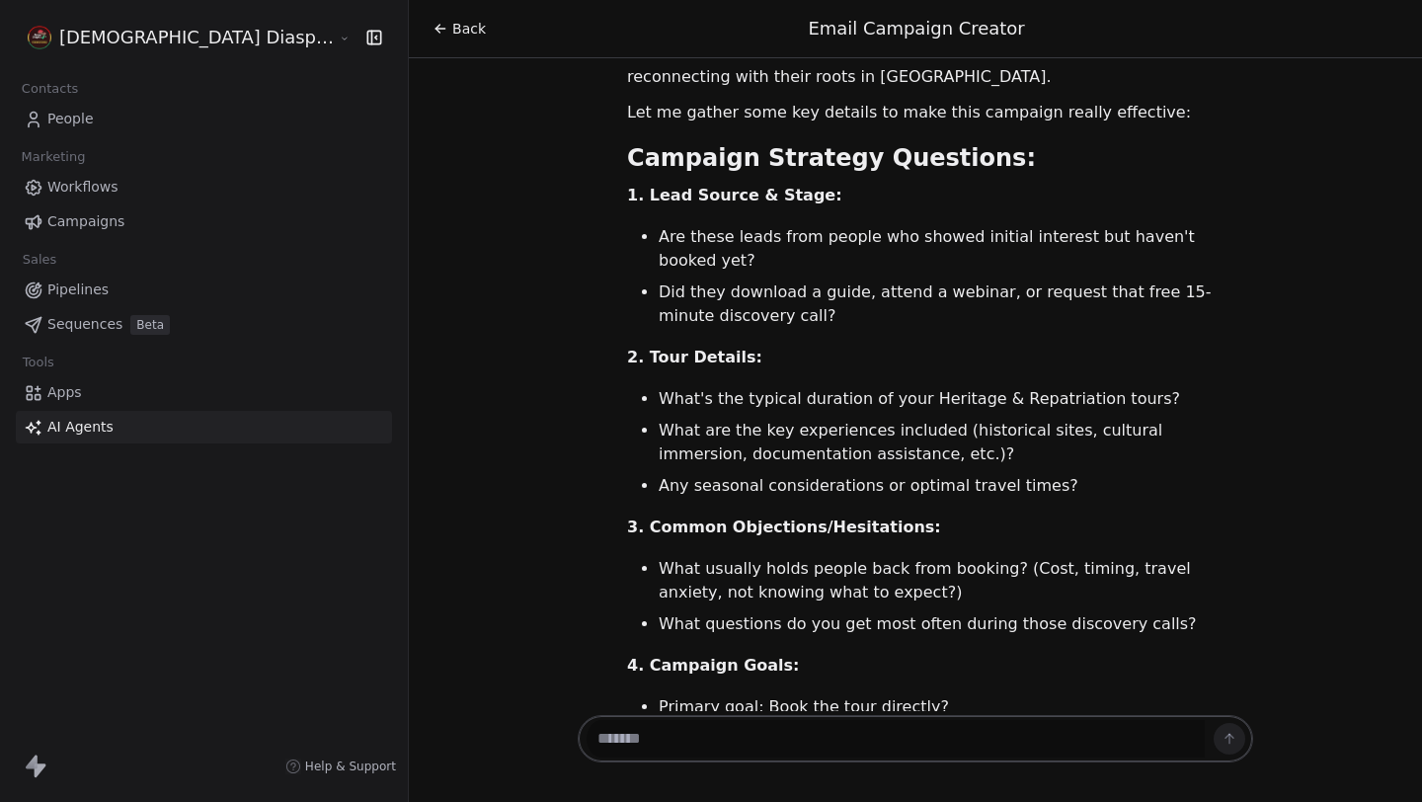
click at [521, 243] on div "Hello Gideon! Great to see you again! 👋 I can see you've been busy with some fa…" at bounding box center [915, 384] width 1013 height 653
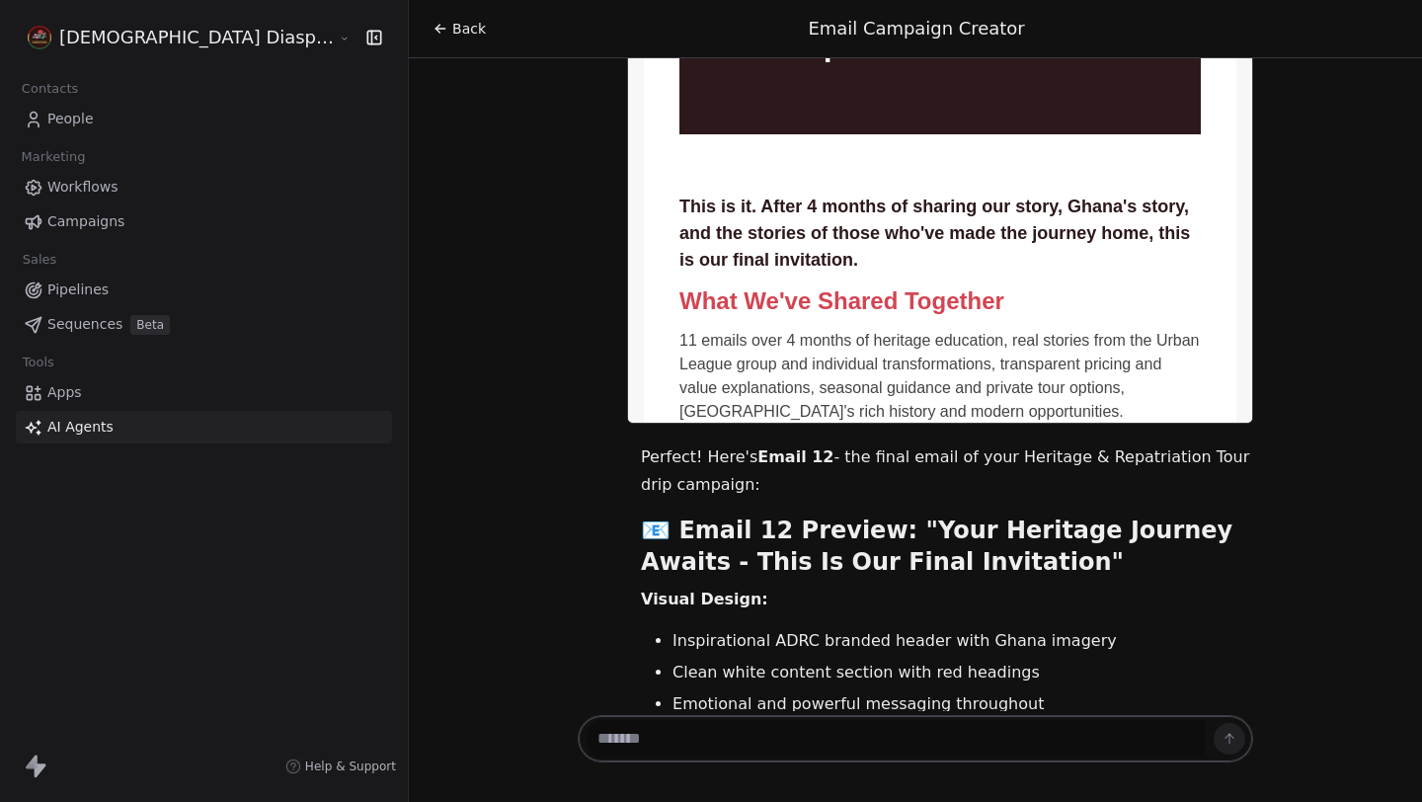
scroll to position [41586, 0]
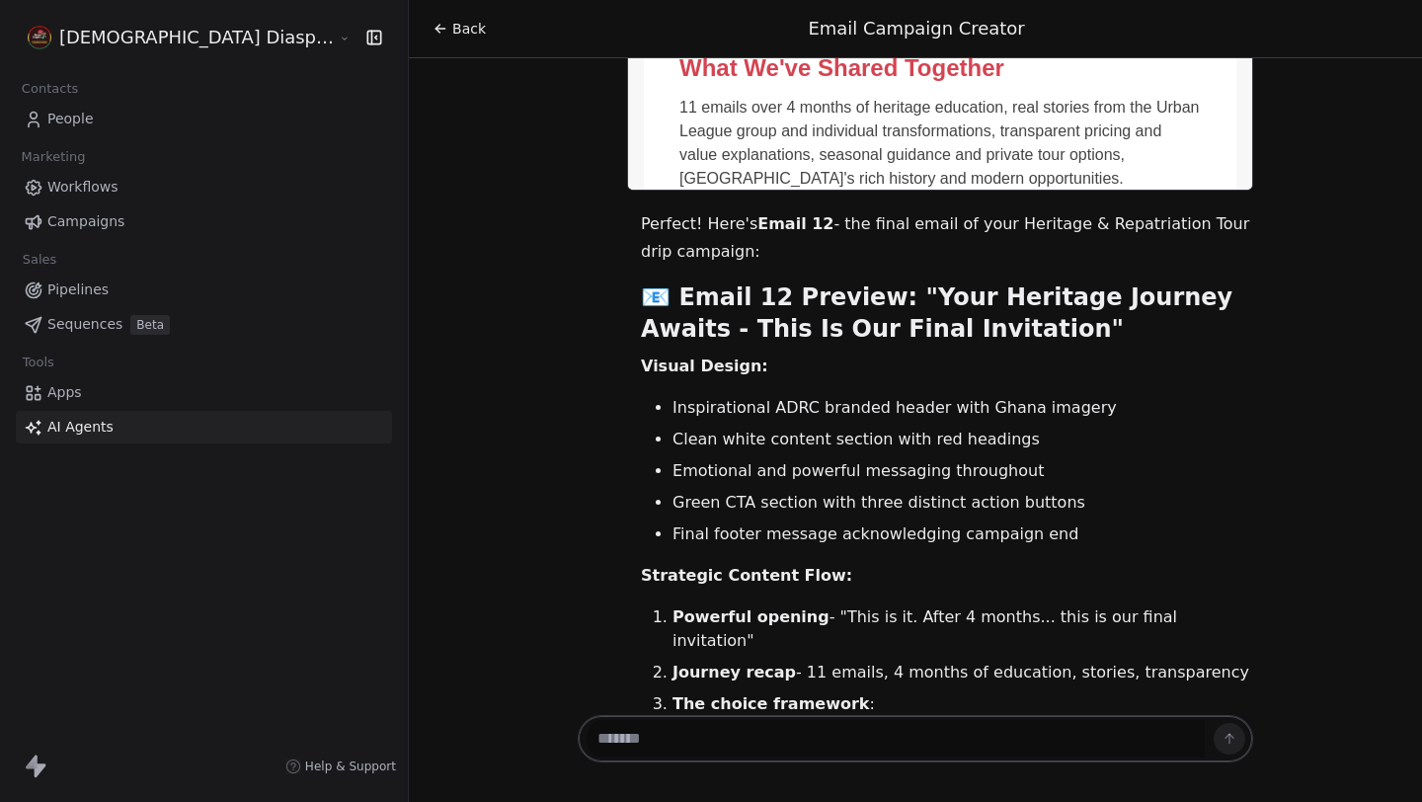
click at [432, 17] on div "Back Email Campaign Creator" at bounding box center [915, 29] width 966 height 26
click at [452, 30] on span "Back" at bounding box center [469, 29] width 34 height 20
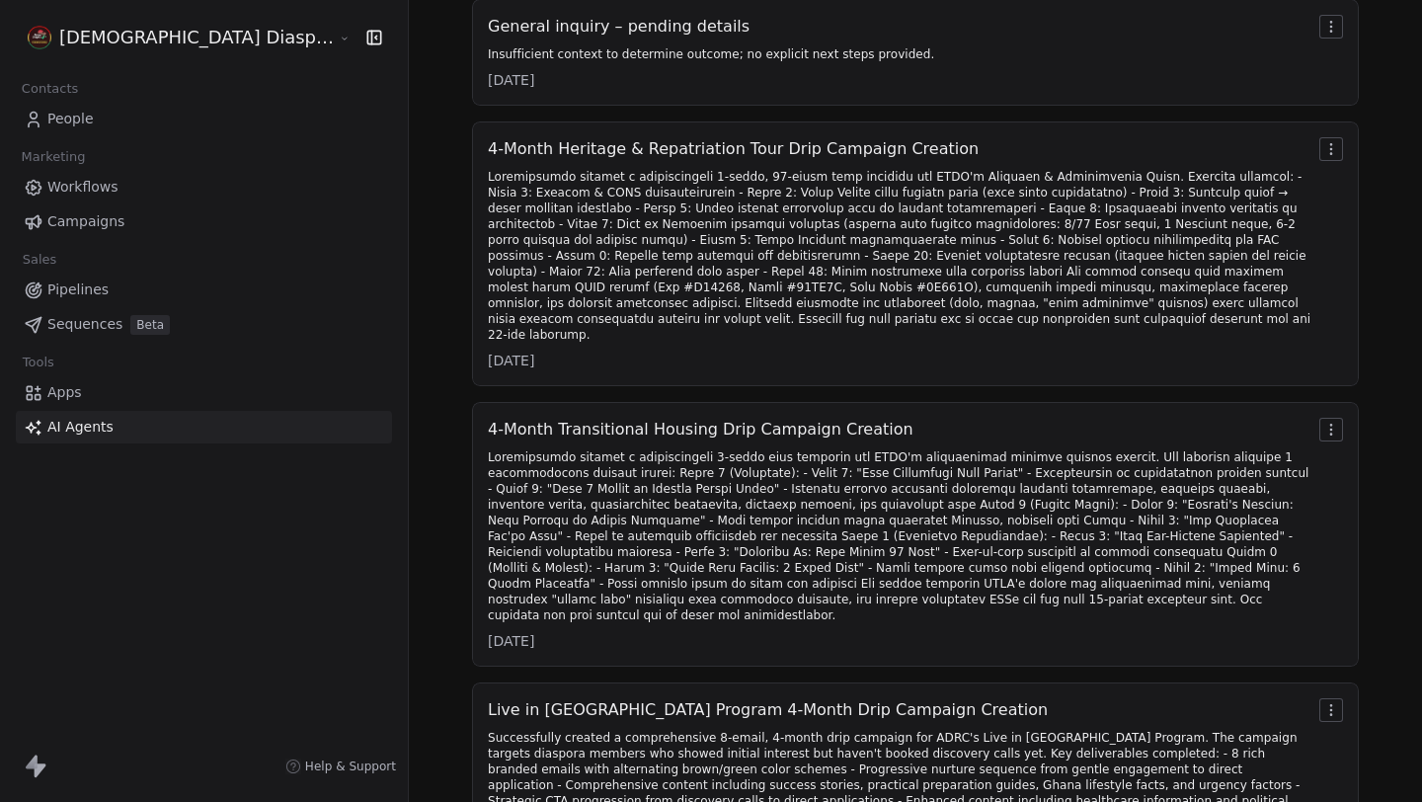
scroll to position [359, 0]
click at [714, 509] on div at bounding box center [899, 537] width 823 height 174
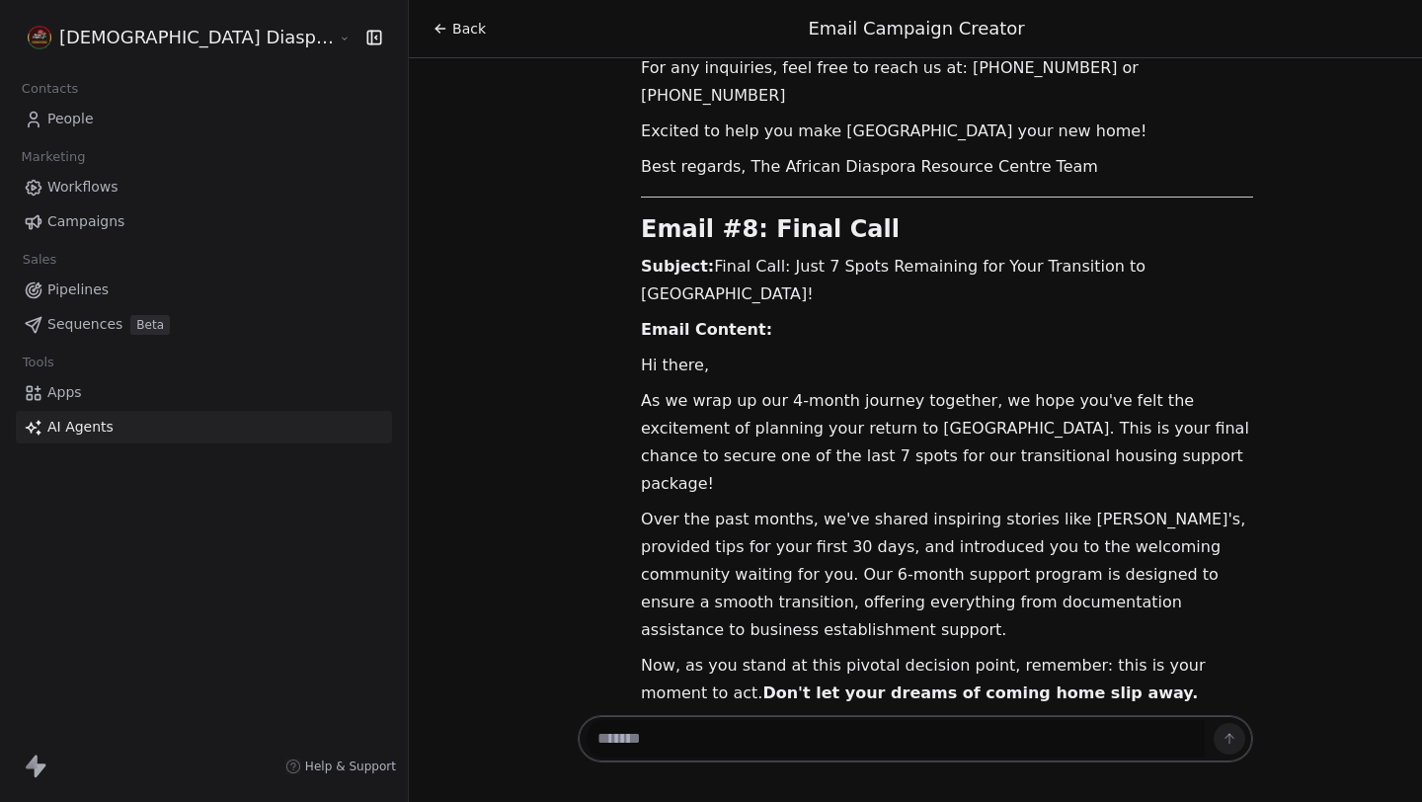
scroll to position [24450, 0]
click at [452, 31] on span "Back" at bounding box center [469, 29] width 34 height 20
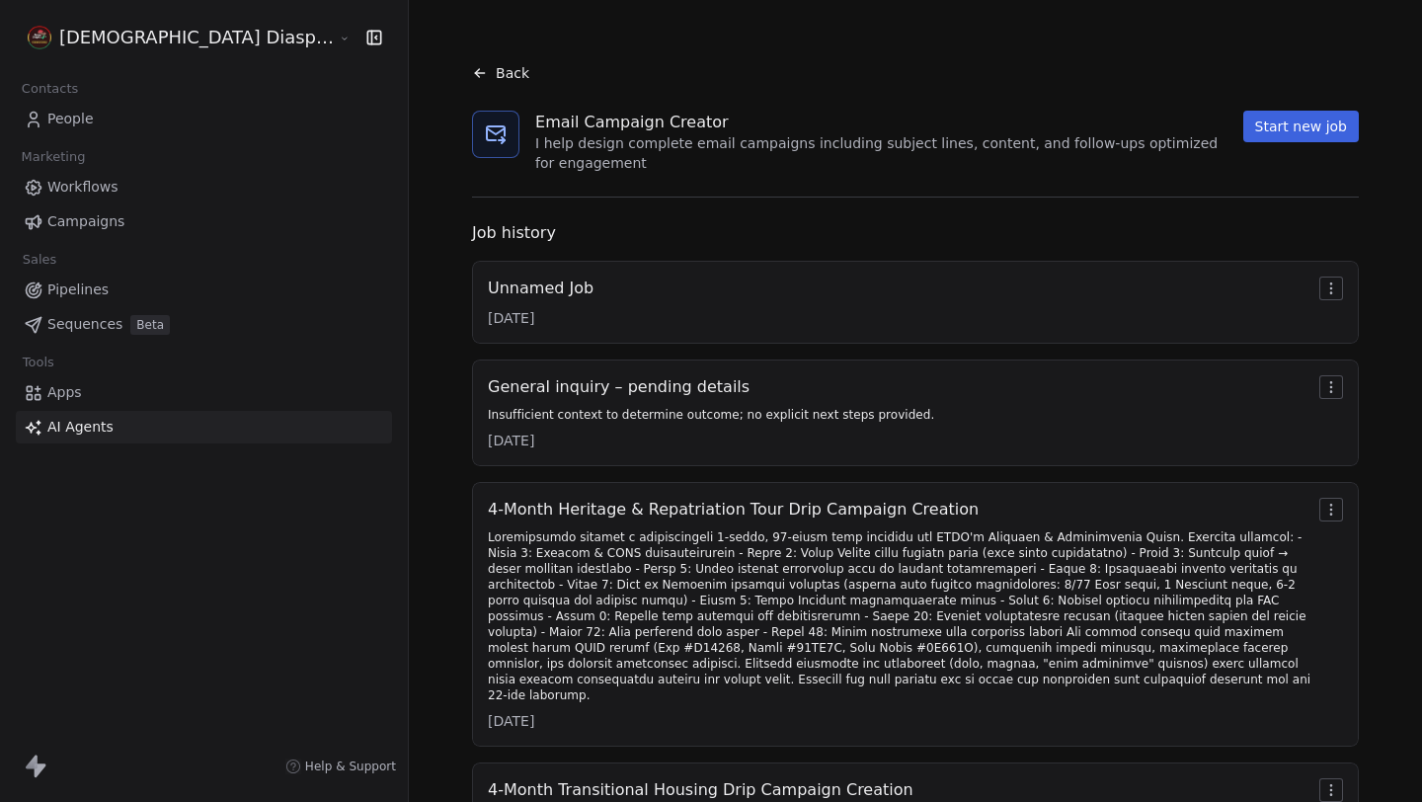
click at [674, 377] on div "General inquiry – pending details" at bounding box center [711, 387] width 446 height 24
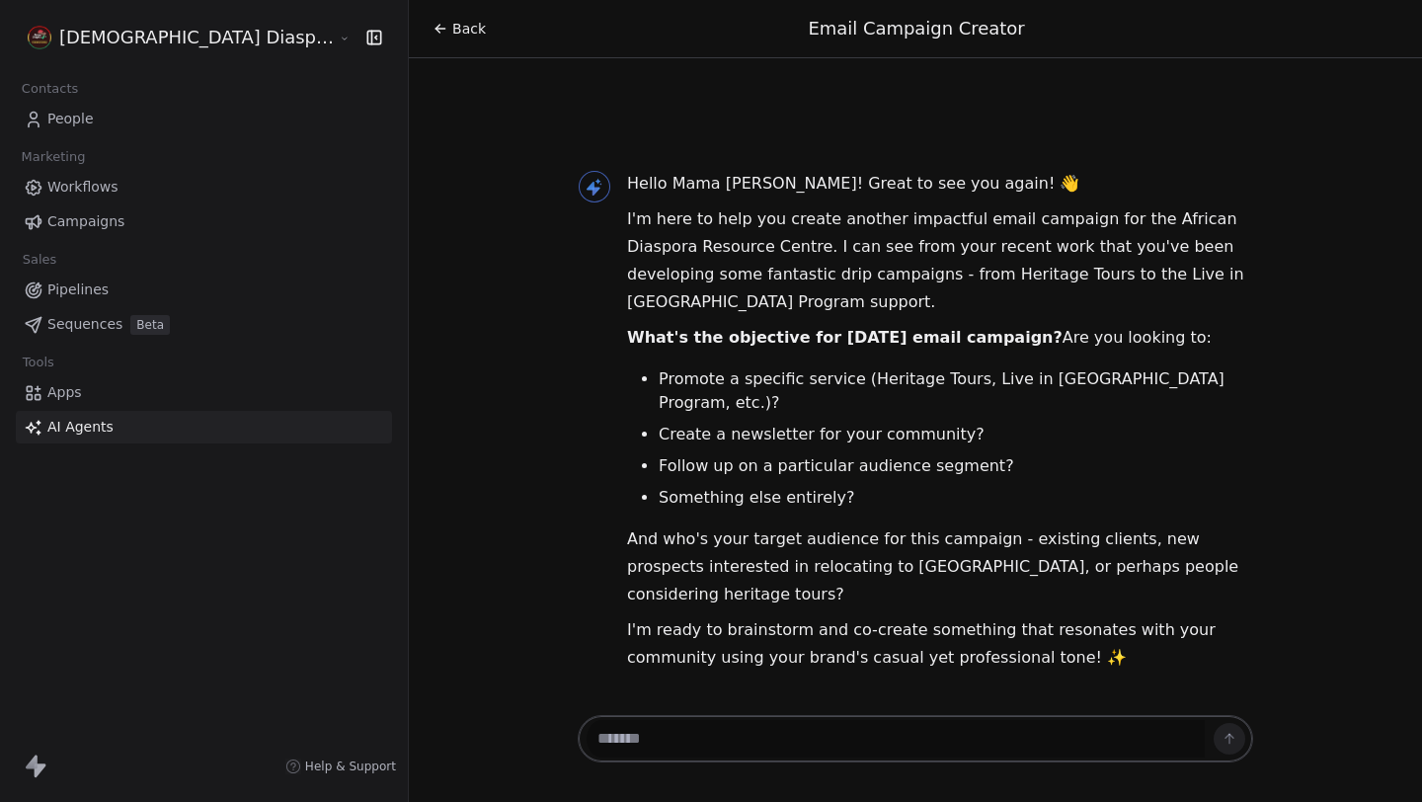
click at [920, 316] on p "I'm here to help you create another impactful email campaign for the African Di…" at bounding box center [940, 260] width 626 height 111
click at [452, 33] on span "Back" at bounding box center [469, 29] width 34 height 20
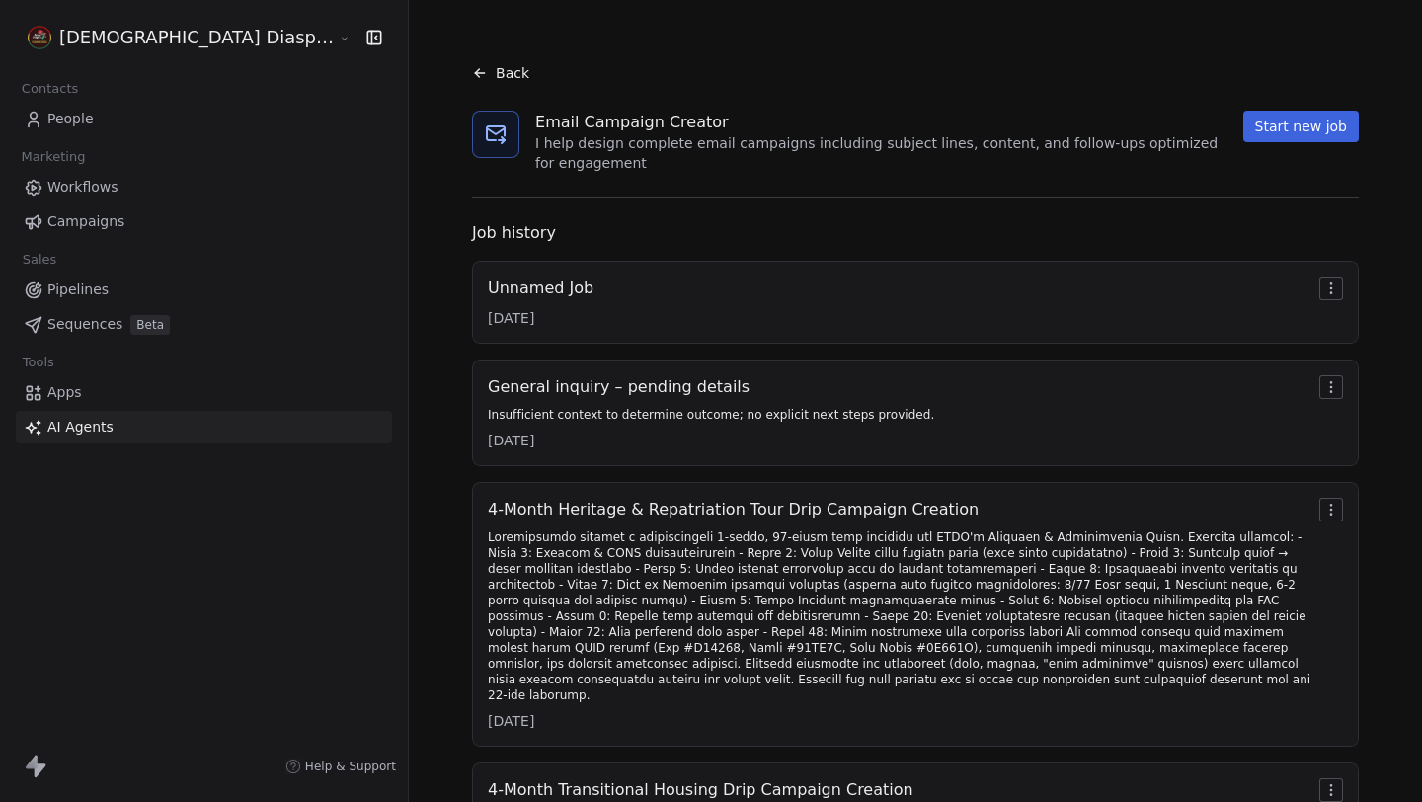
click at [503, 261] on div "Unnamed Job 15/08/2025" at bounding box center [915, 302] width 887 height 83
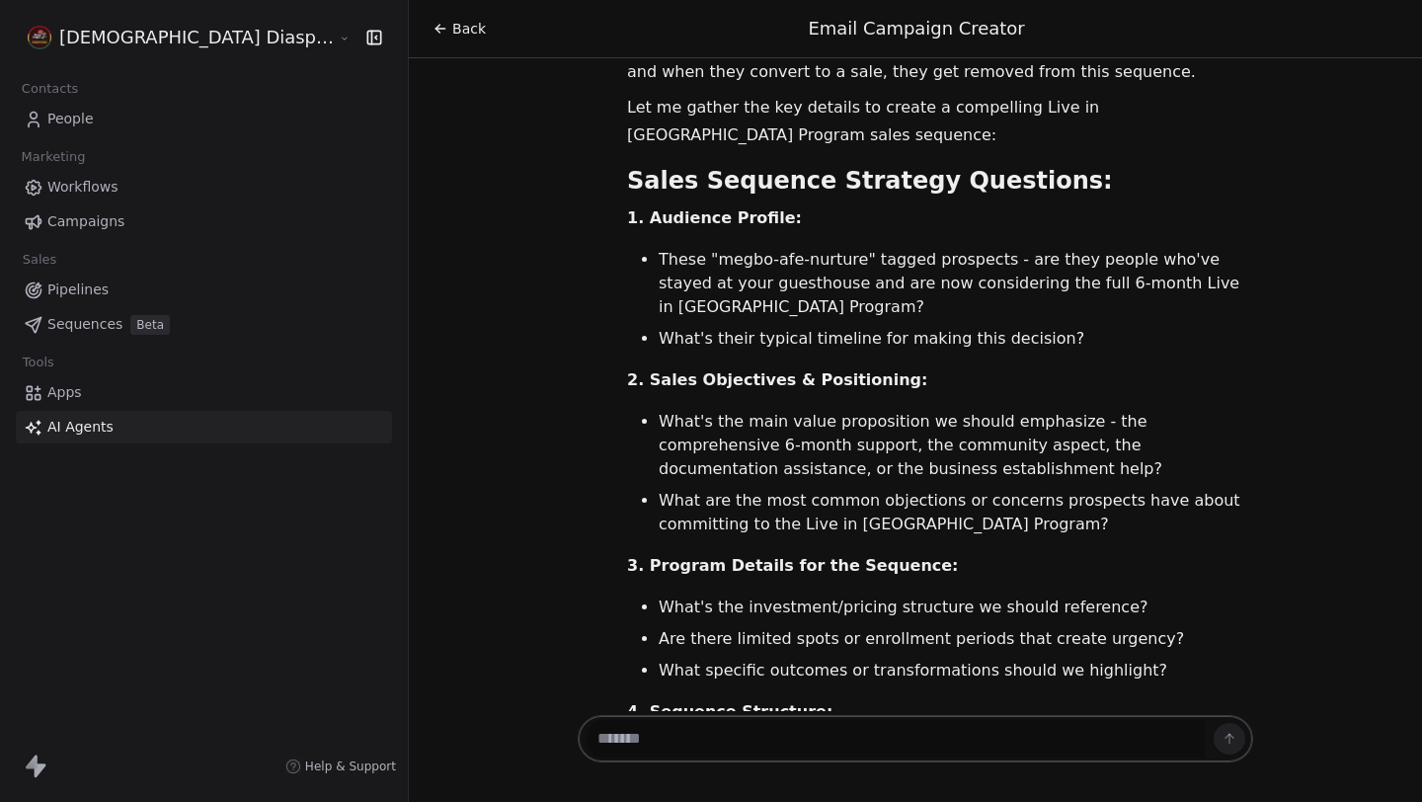
scroll to position [2444, 0]
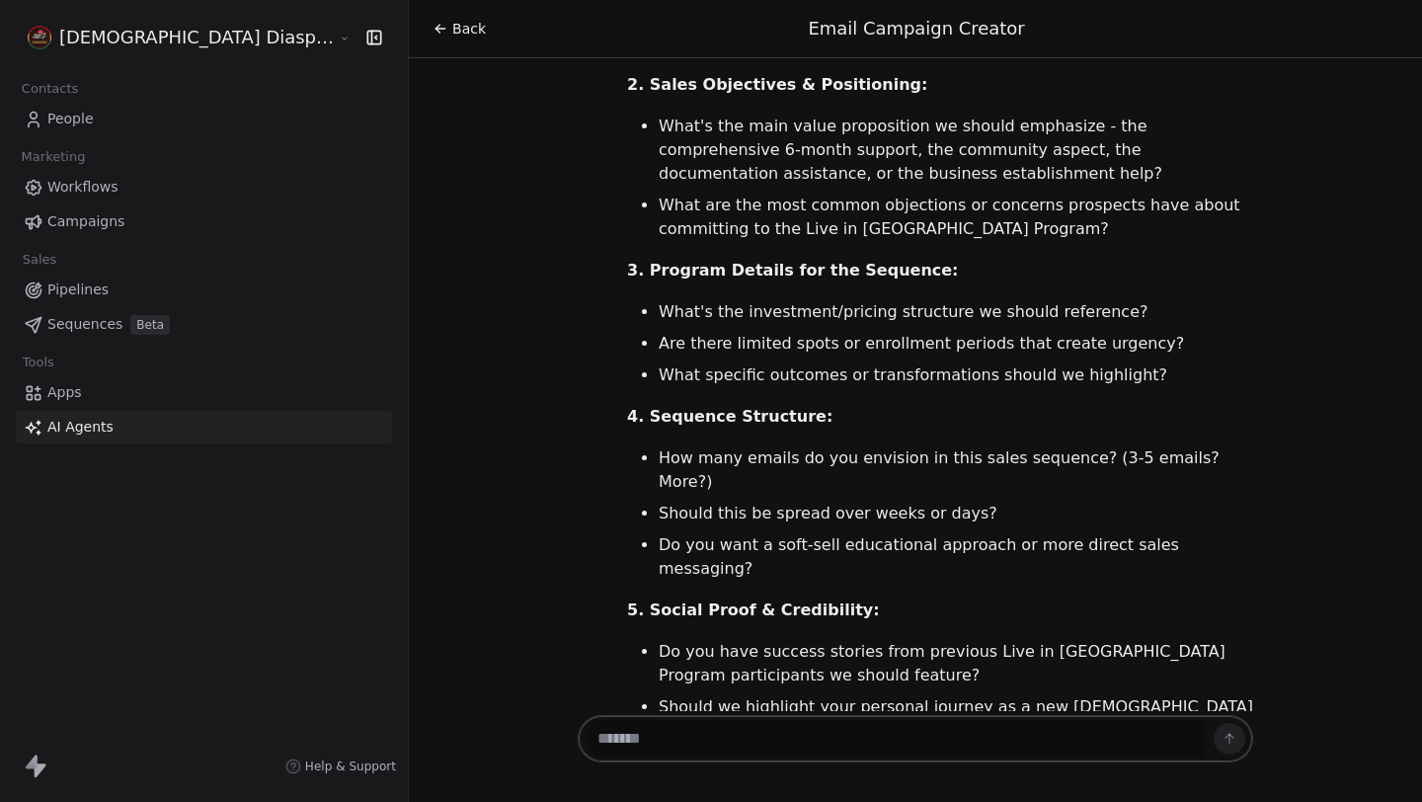
click at [452, 23] on span "Back" at bounding box center [469, 29] width 34 height 20
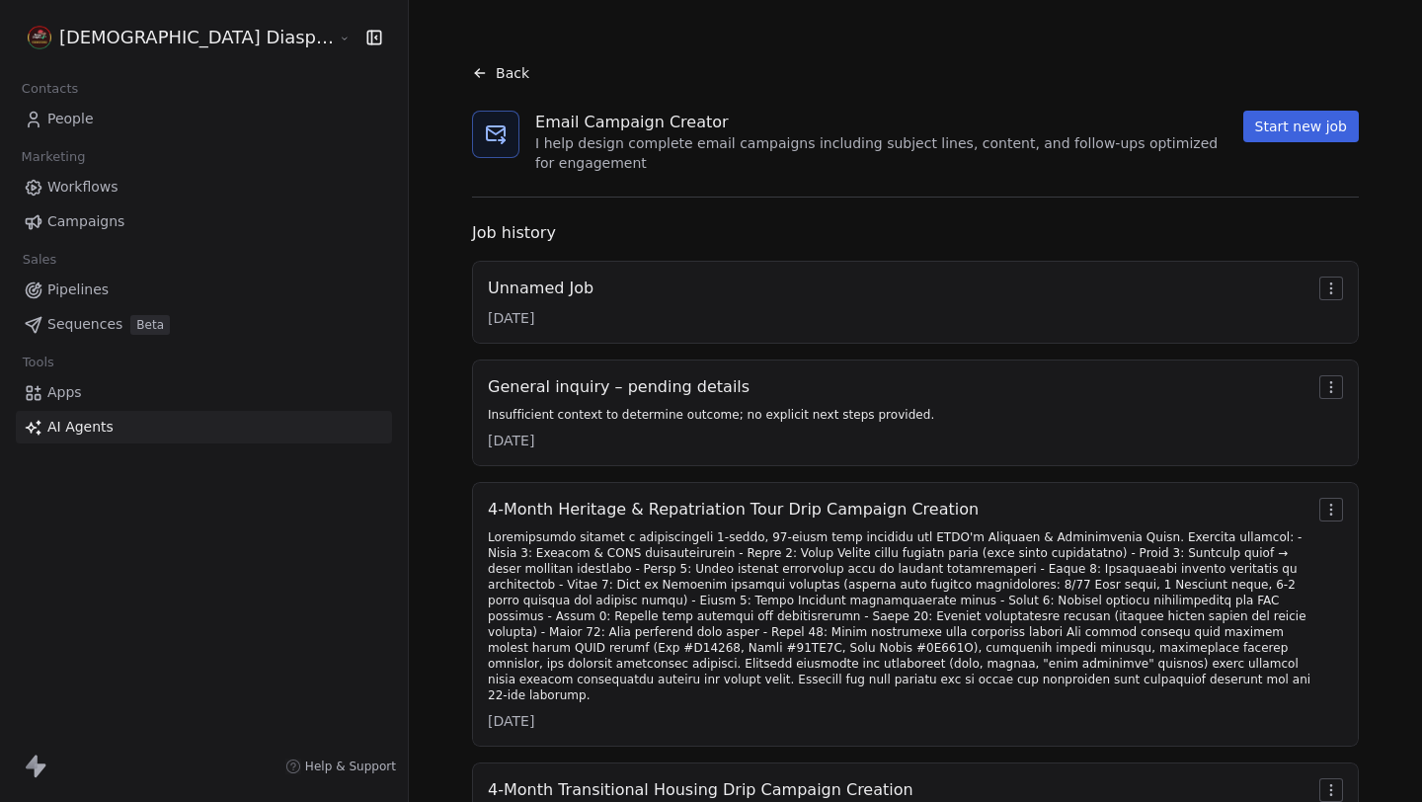
click at [831, 276] on div "Unnamed Job 15/08/2025" at bounding box center [915, 301] width 855 height 51
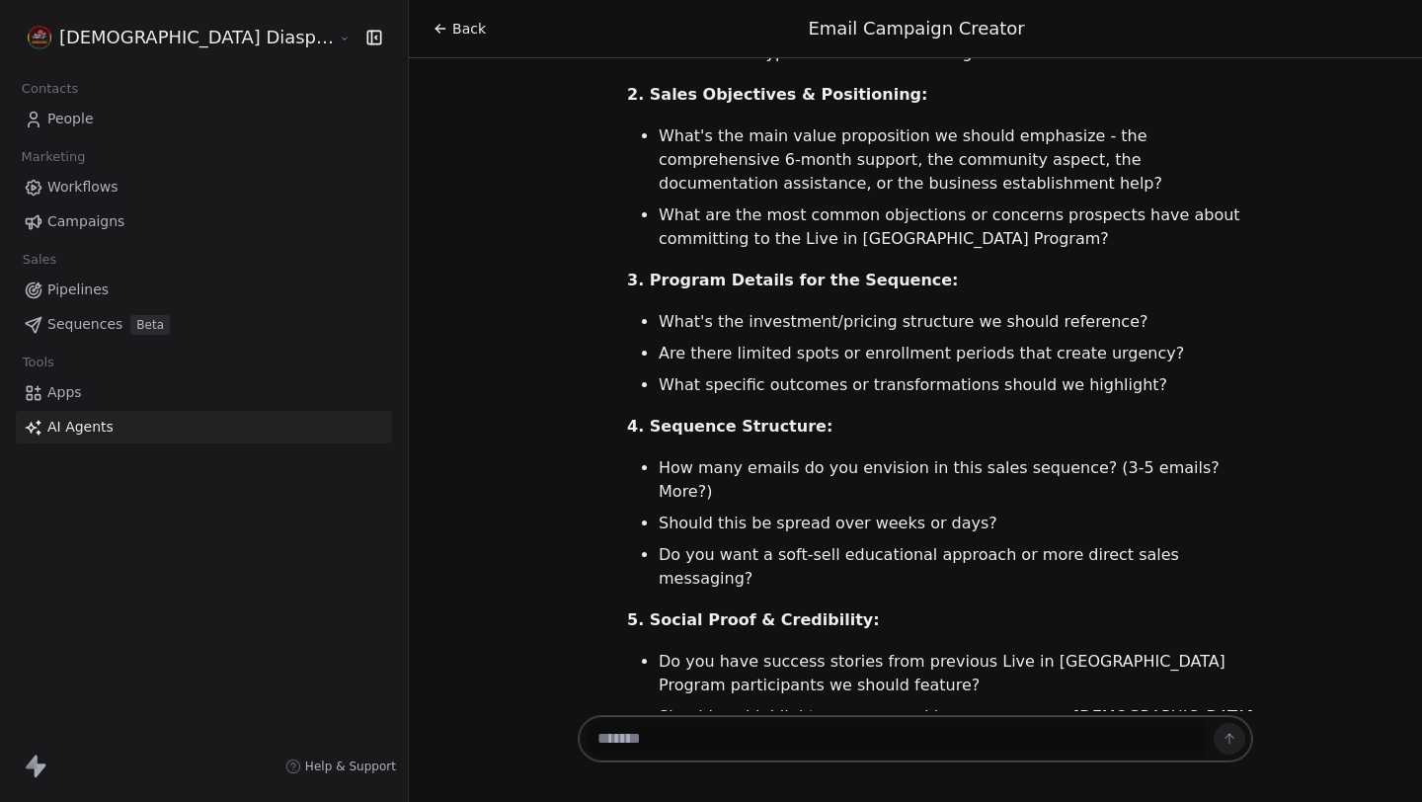
scroll to position [2444, 0]
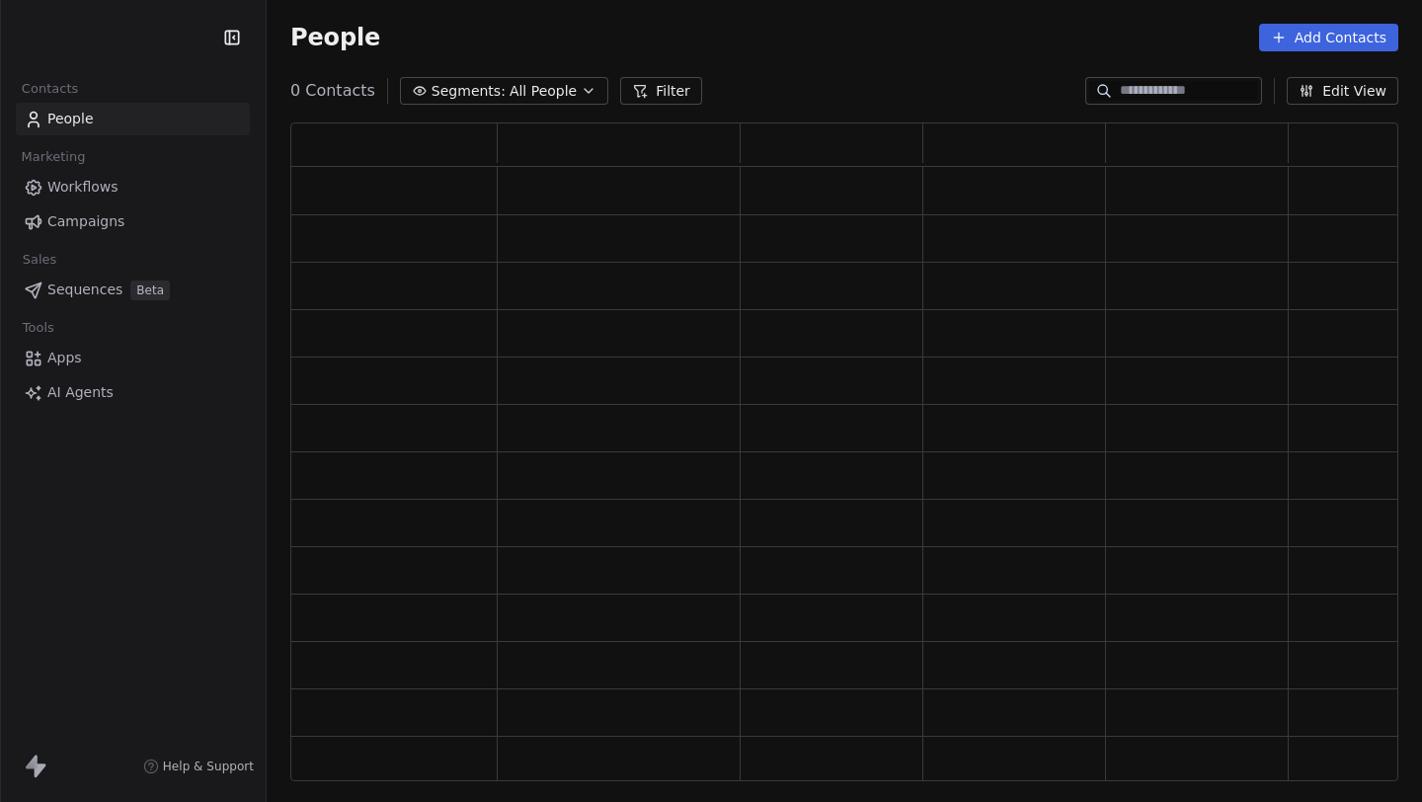
scroll to position [658, 1108]
